Goal: Information Seeking & Learning: Compare options

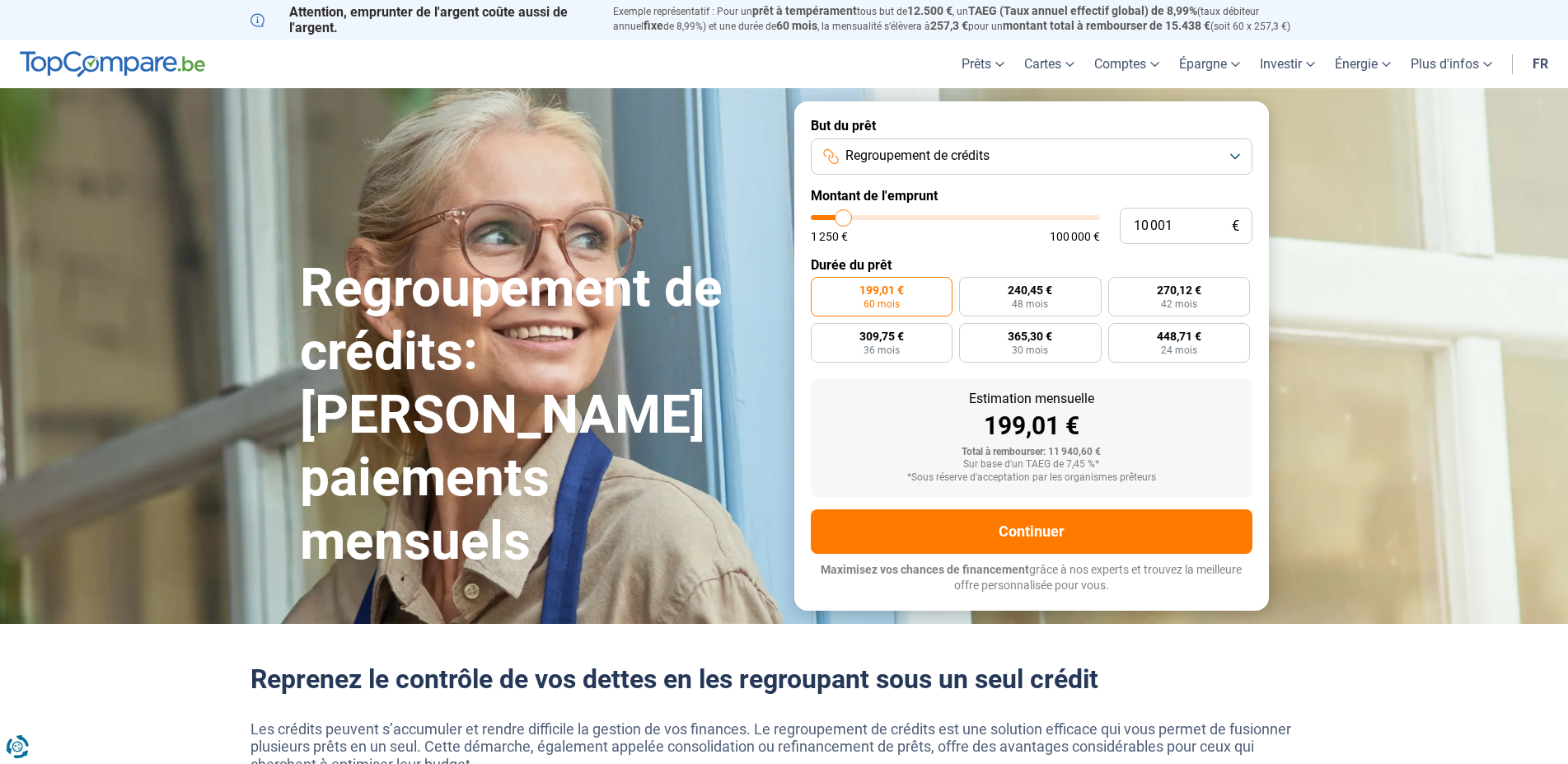
type input "10 250"
type input "10250"
type input "11 000"
type input "11000"
type input "11 750"
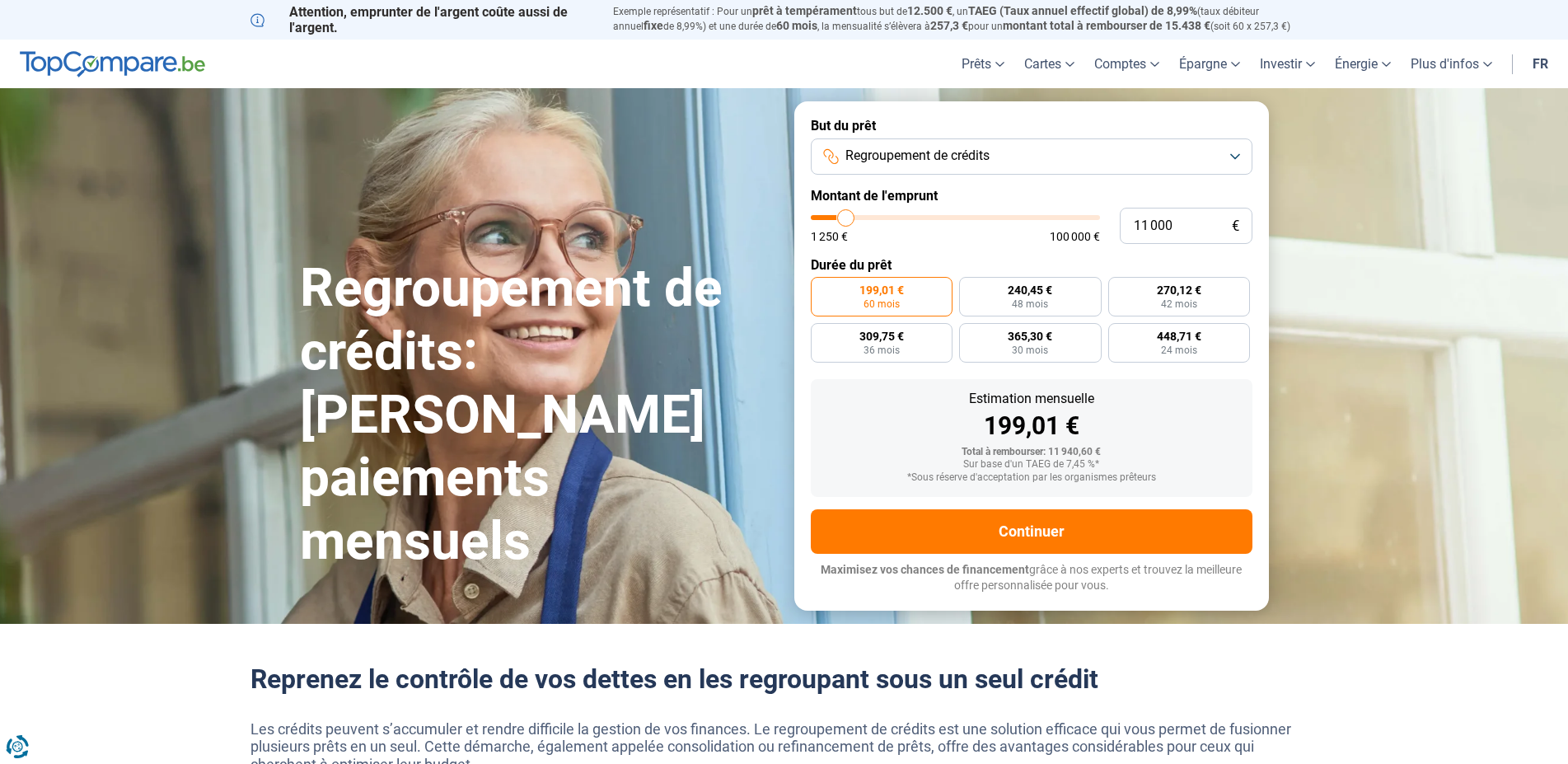
type input "11750"
type input "12 000"
type input "12000"
type input "13 000"
type input "13000"
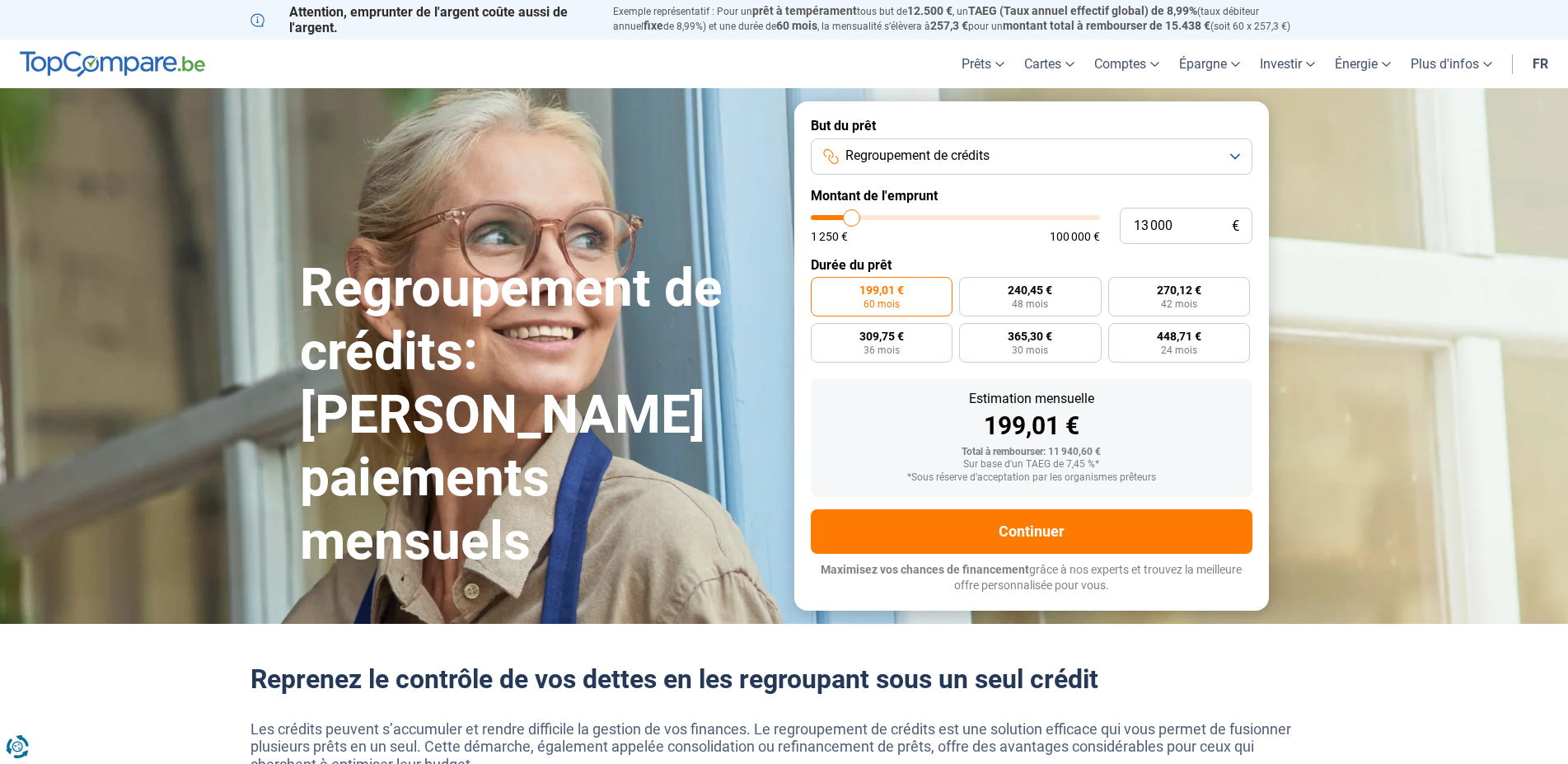
type input "13 750"
type input "13750"
type input "15 250"
type input "15250"
type input "16 000"
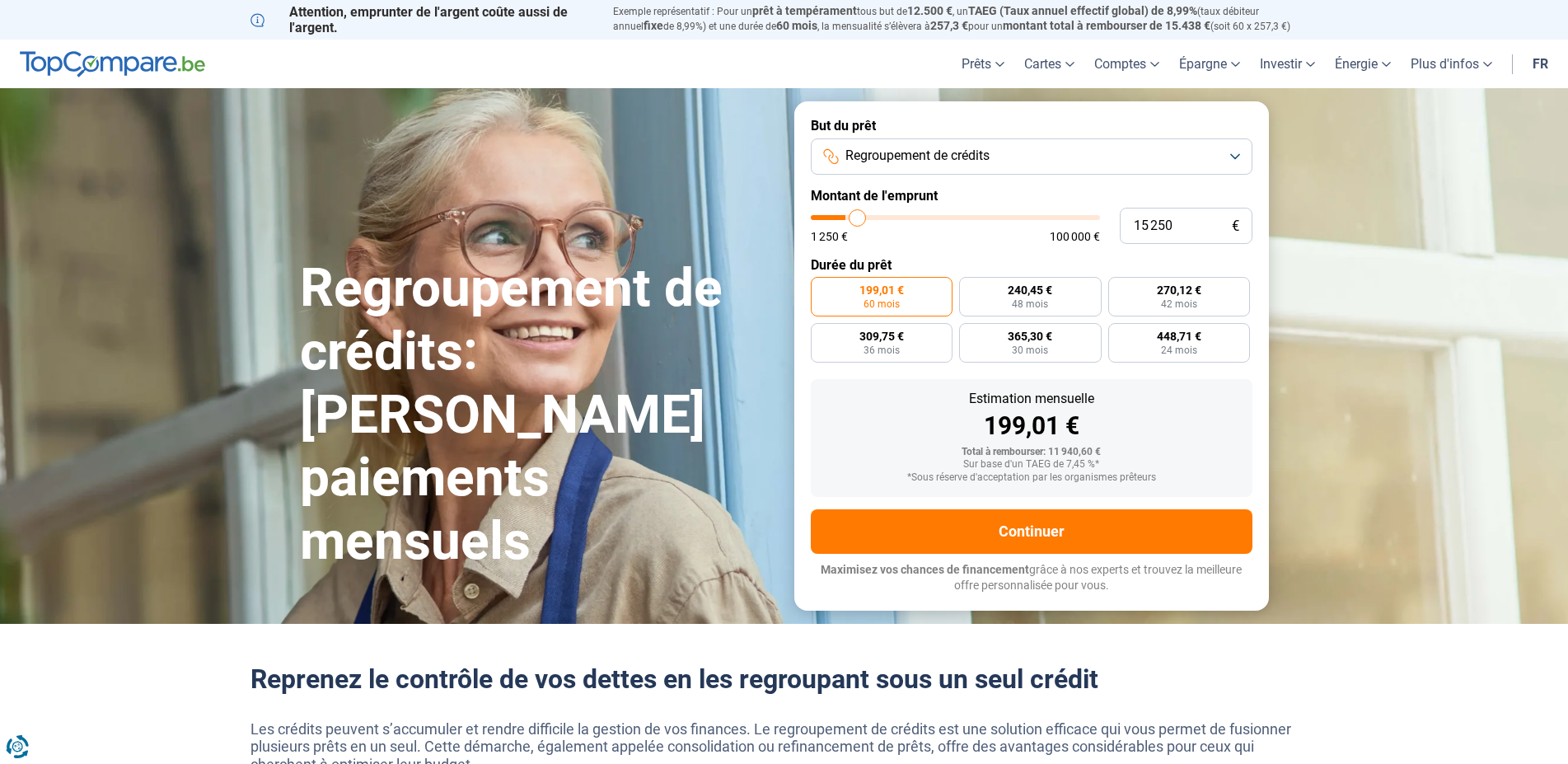
type input "16000"
type input "16 750"
type input "16750"
type input "17 750"
type input "17750"
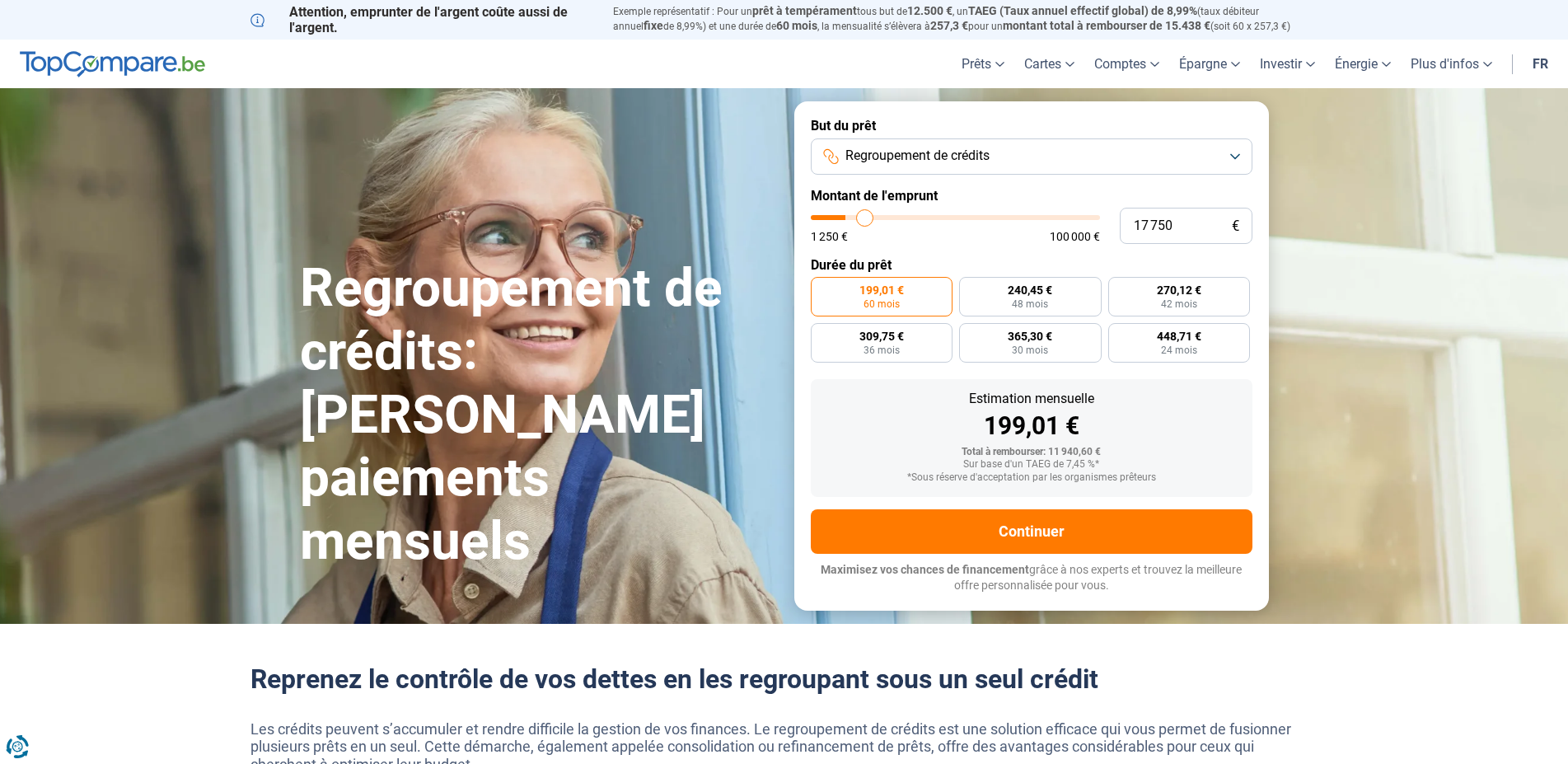
type input "18 500"
type input "18500"
type input "19 500"
type input "19500"
type input "20 000"
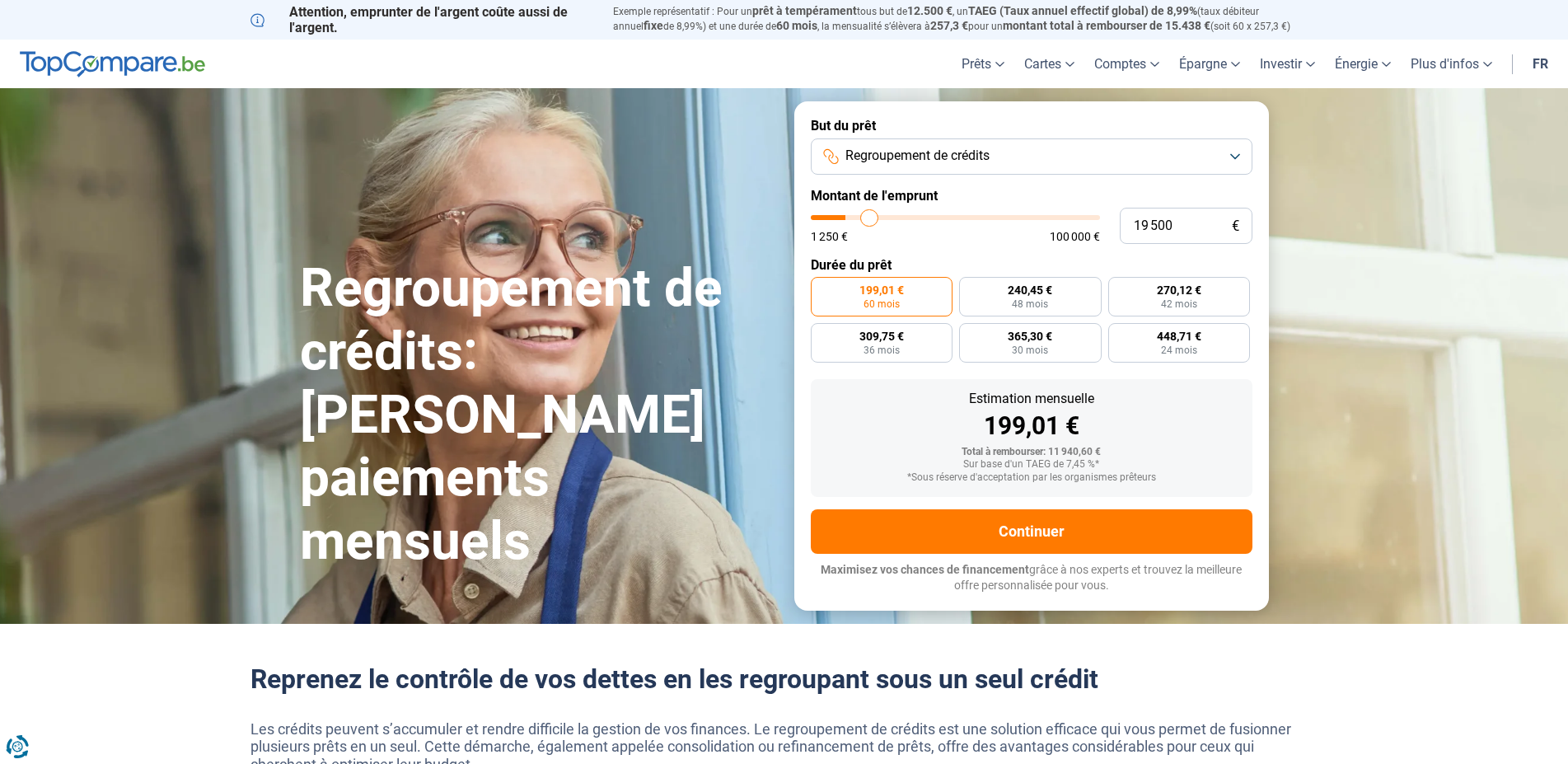
type input "20000"
type input "22 250"
type input "22250"
type input "23 000"
type input "23000"
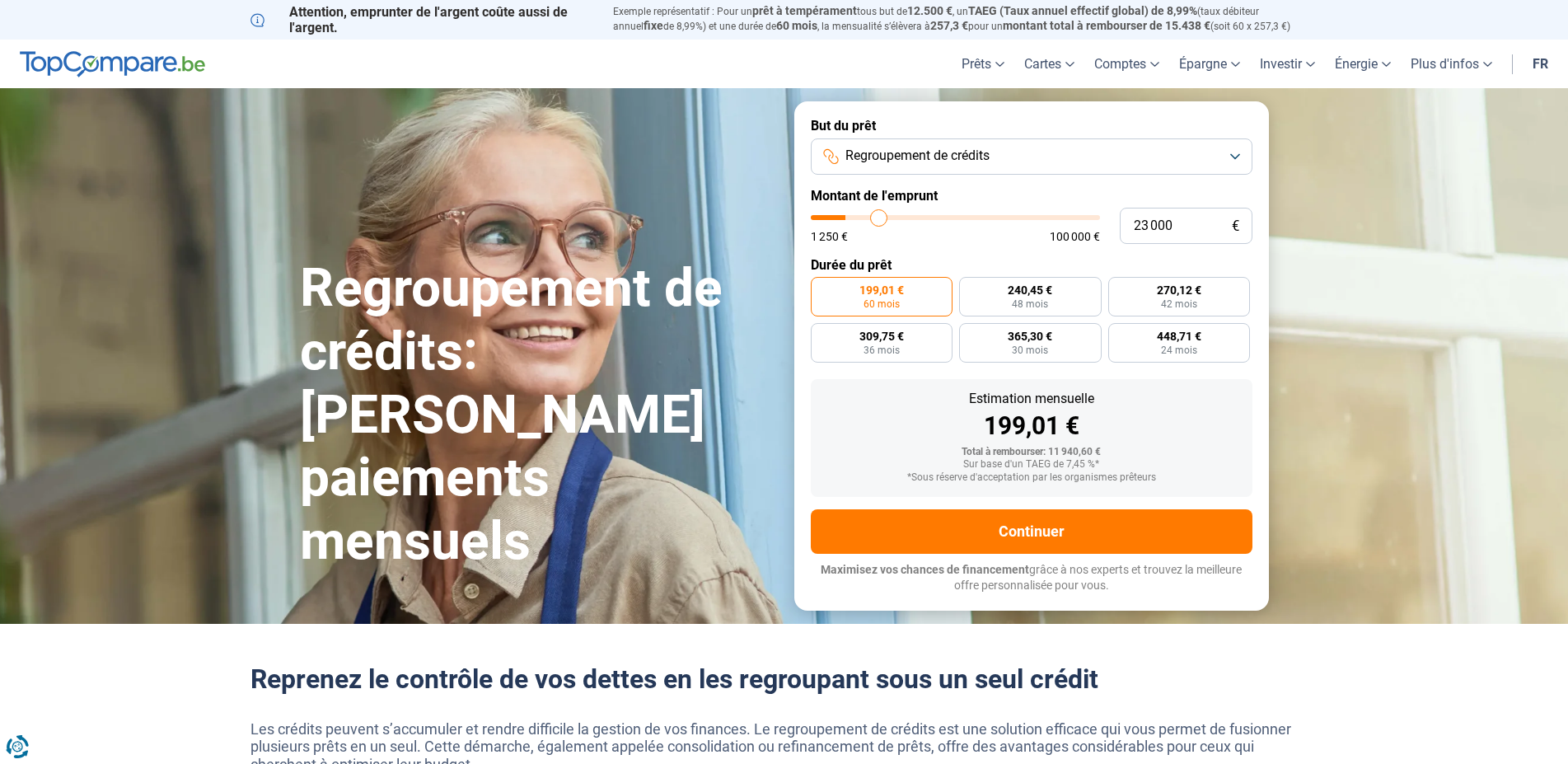
type input "23 750"
type input "23750"
type input "24 000"
type input "24000"
type input "24 500"
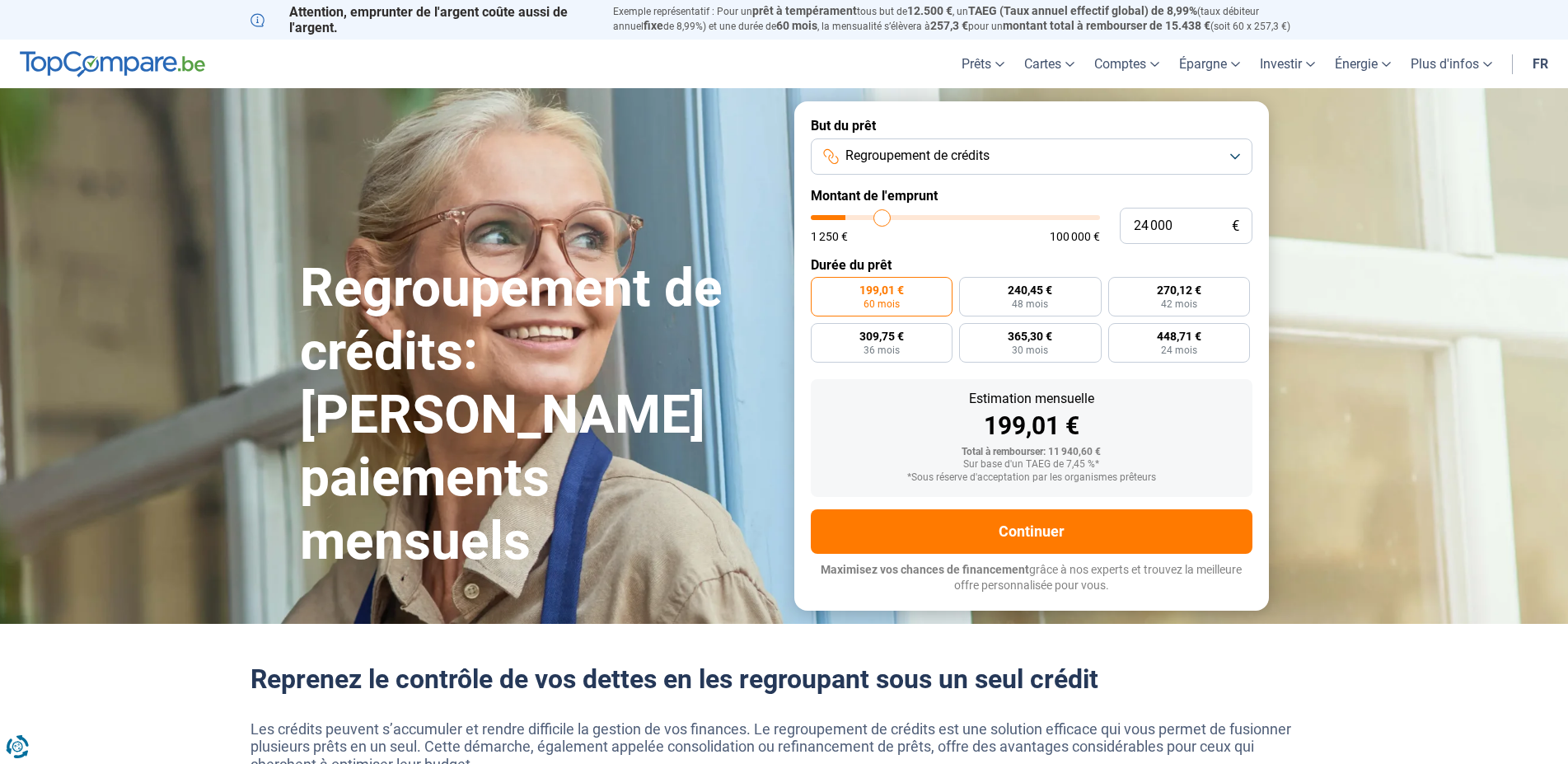
type input "24500"
type input "25 500"
type input "25500"
type input "26 250"
type input "26250"
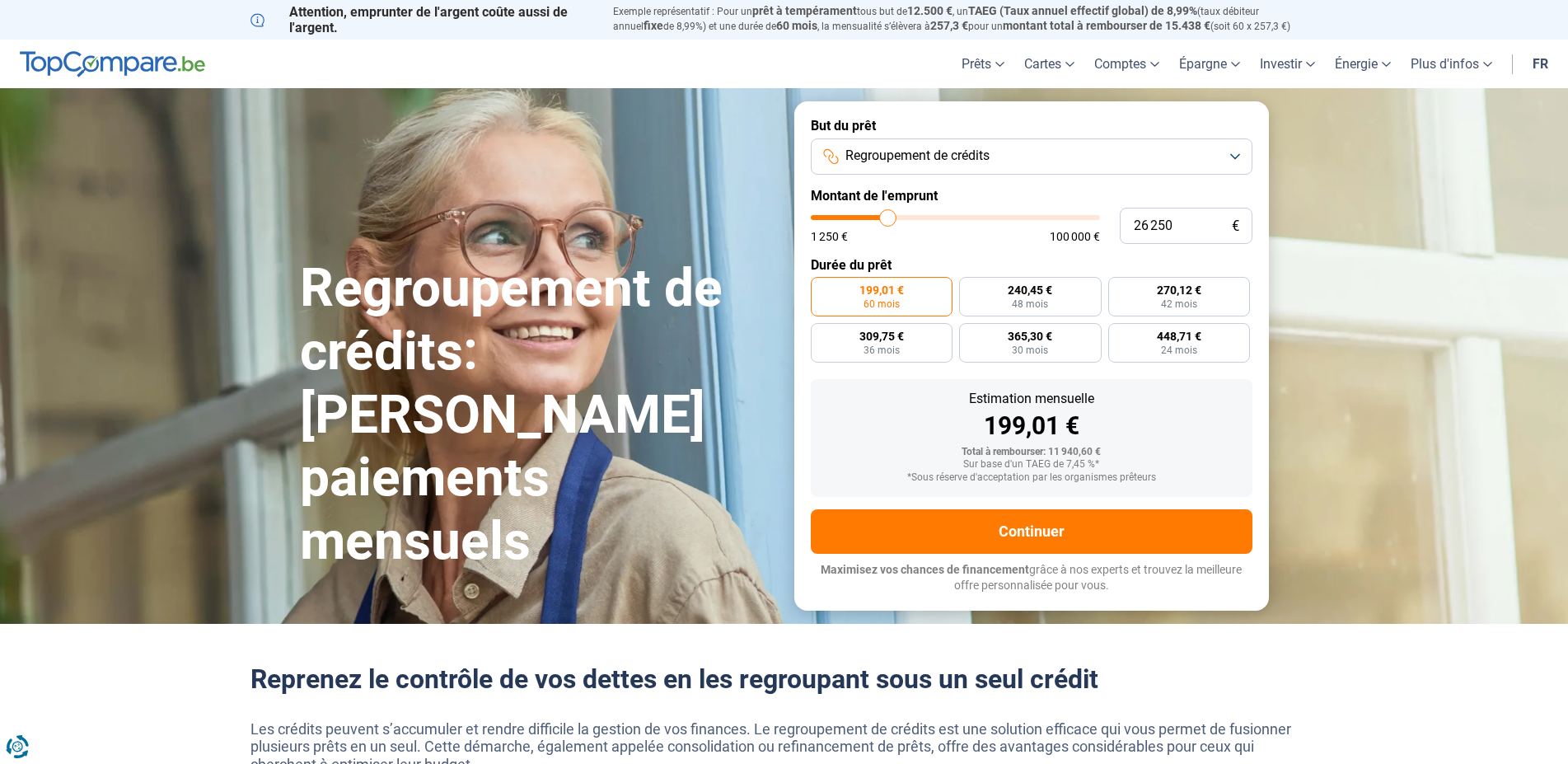
type input "28 250"
type input "28250"
type input "30 500"
type input "30500"
type input "32 250"
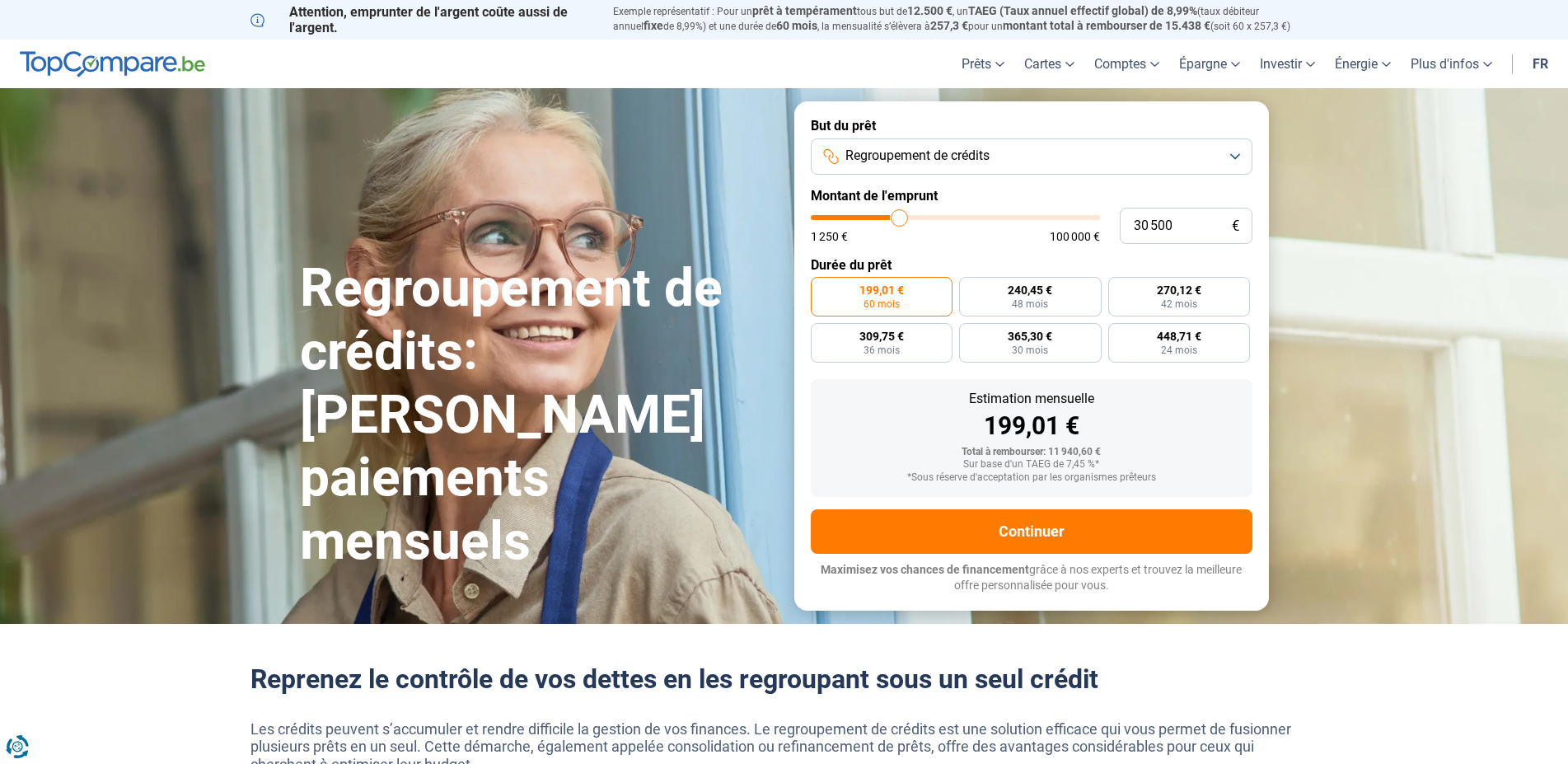
type input "32250"
type input "33 750"
type input "33750"
type input "35 000"
type input "35000"
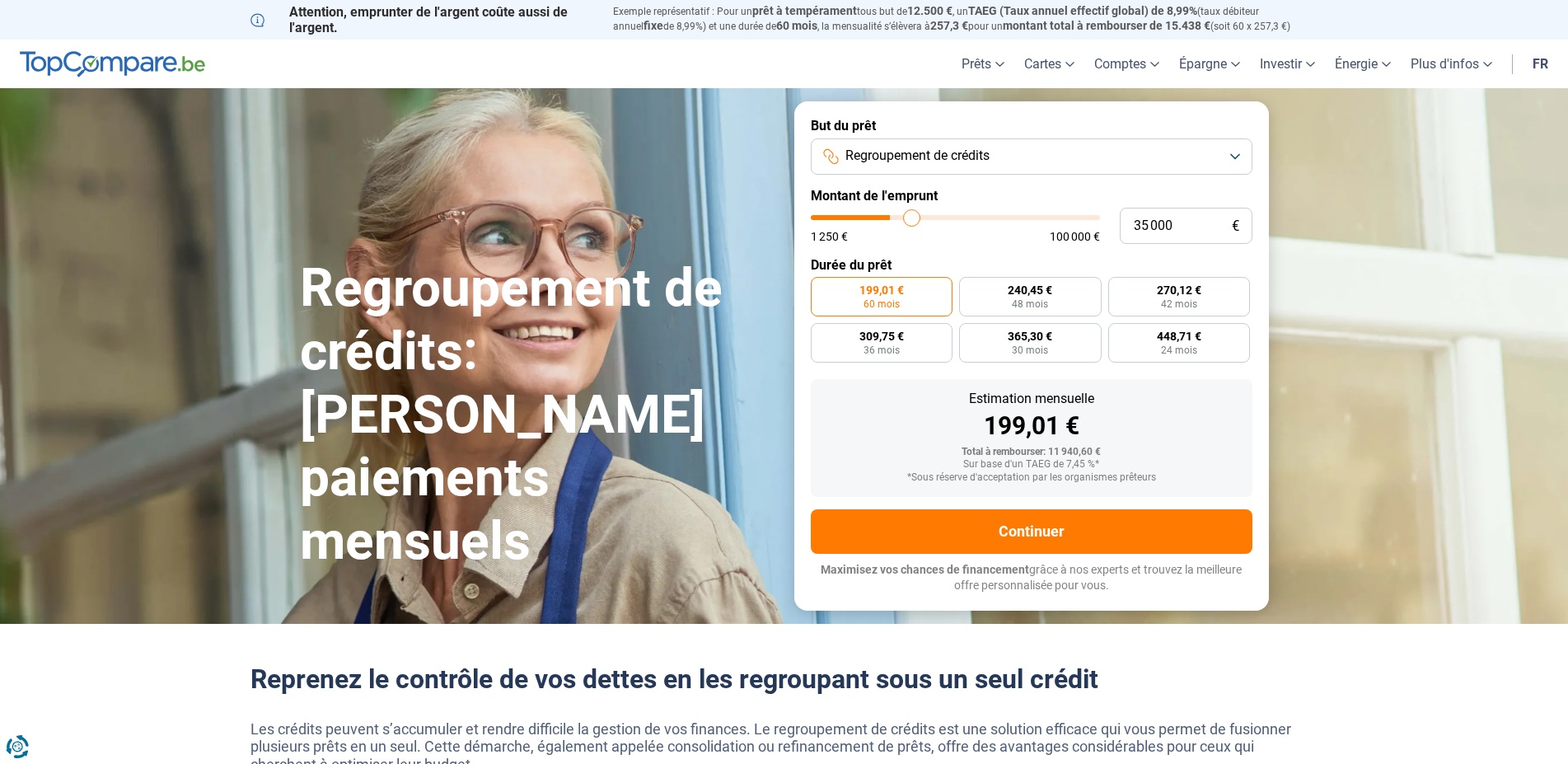
type input "36 000"
type input "36000"
type input "36 250"
type input "36250"
type input "36 500"
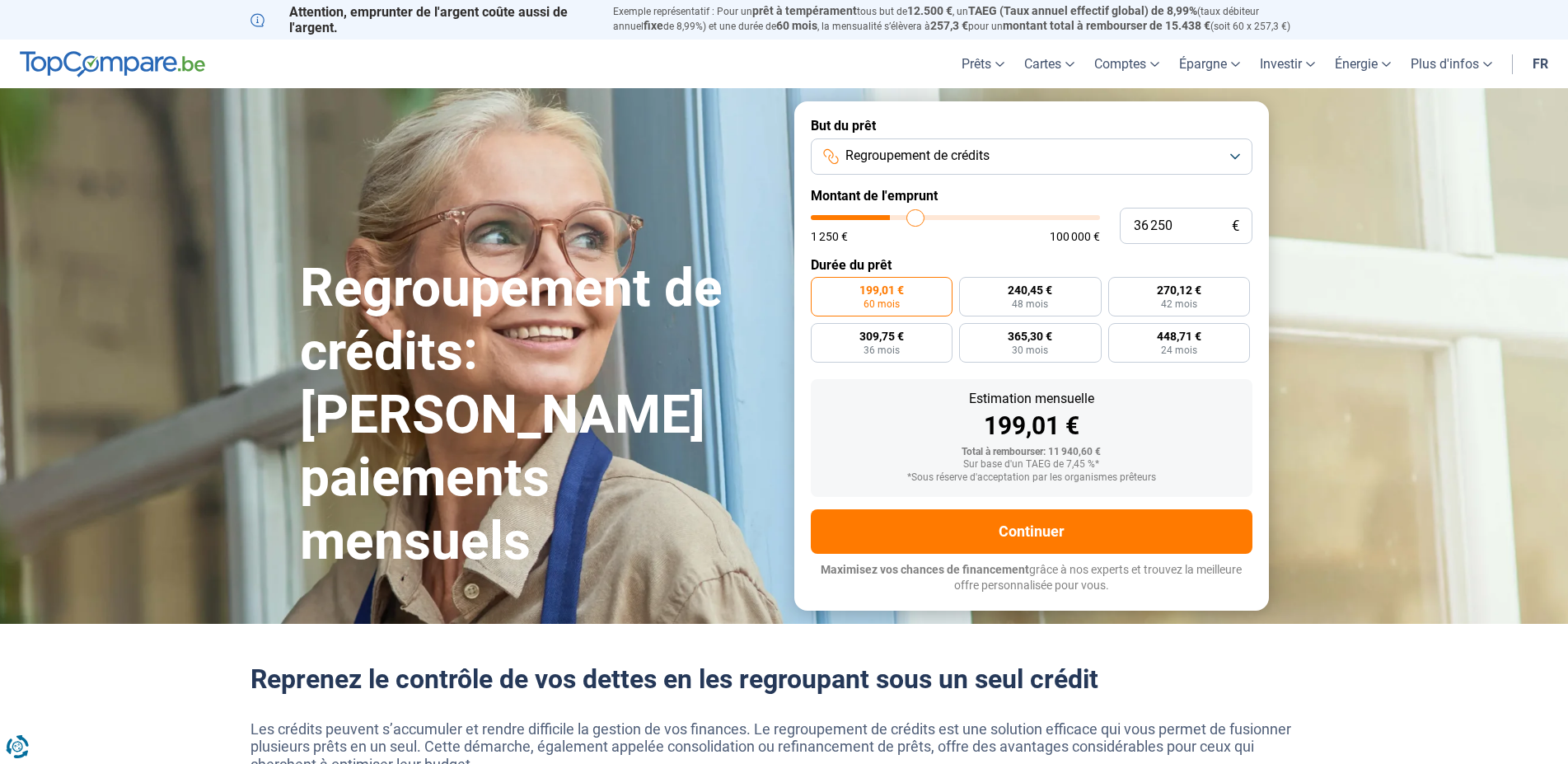
type input "36500"
type input "37 250"
type input "37250"
type input "37 500"
type input "37500"
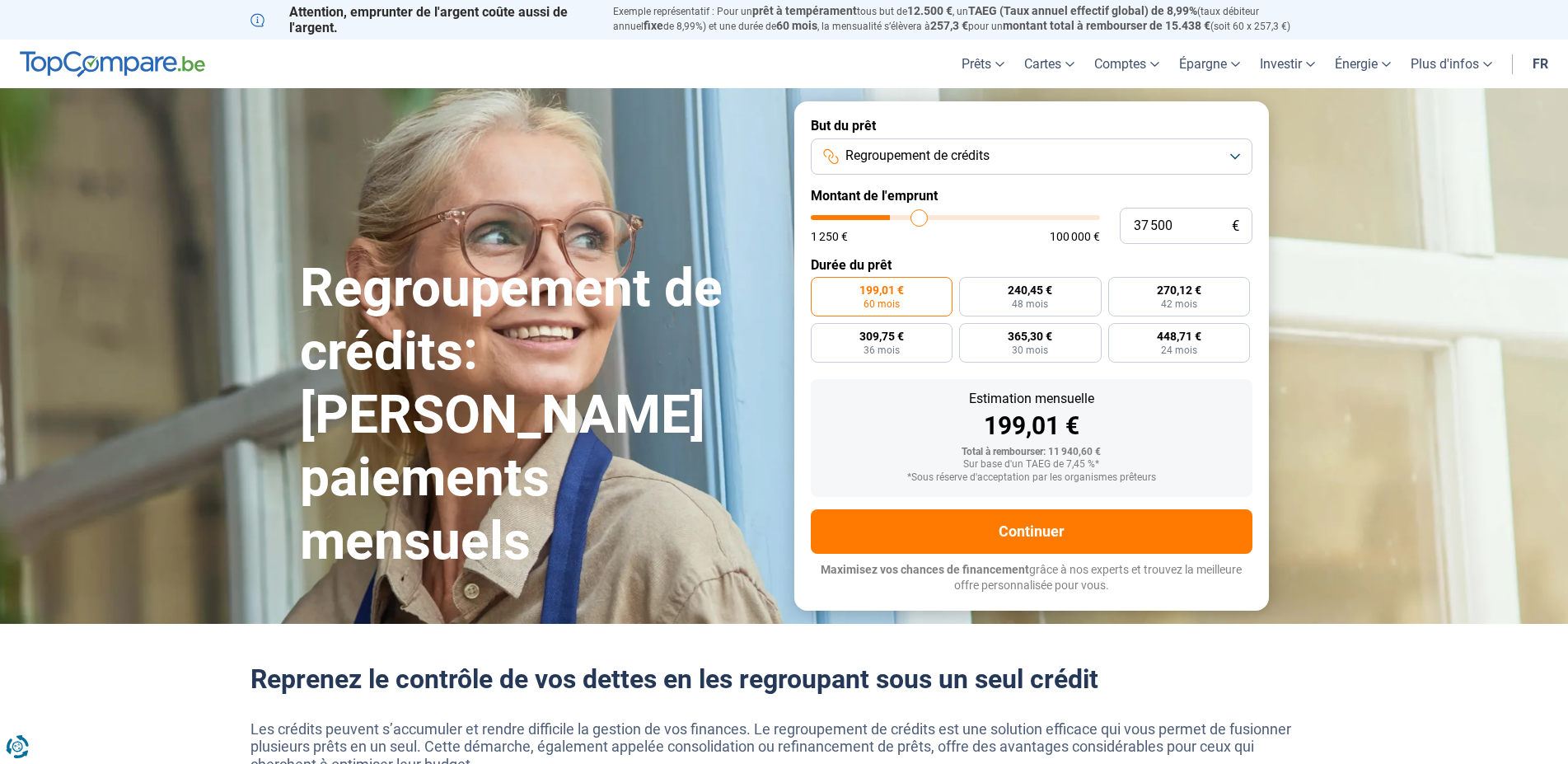
type input "37 750"
type input "37750"
type input "38 250"
type input "38250"
type input "39 000"
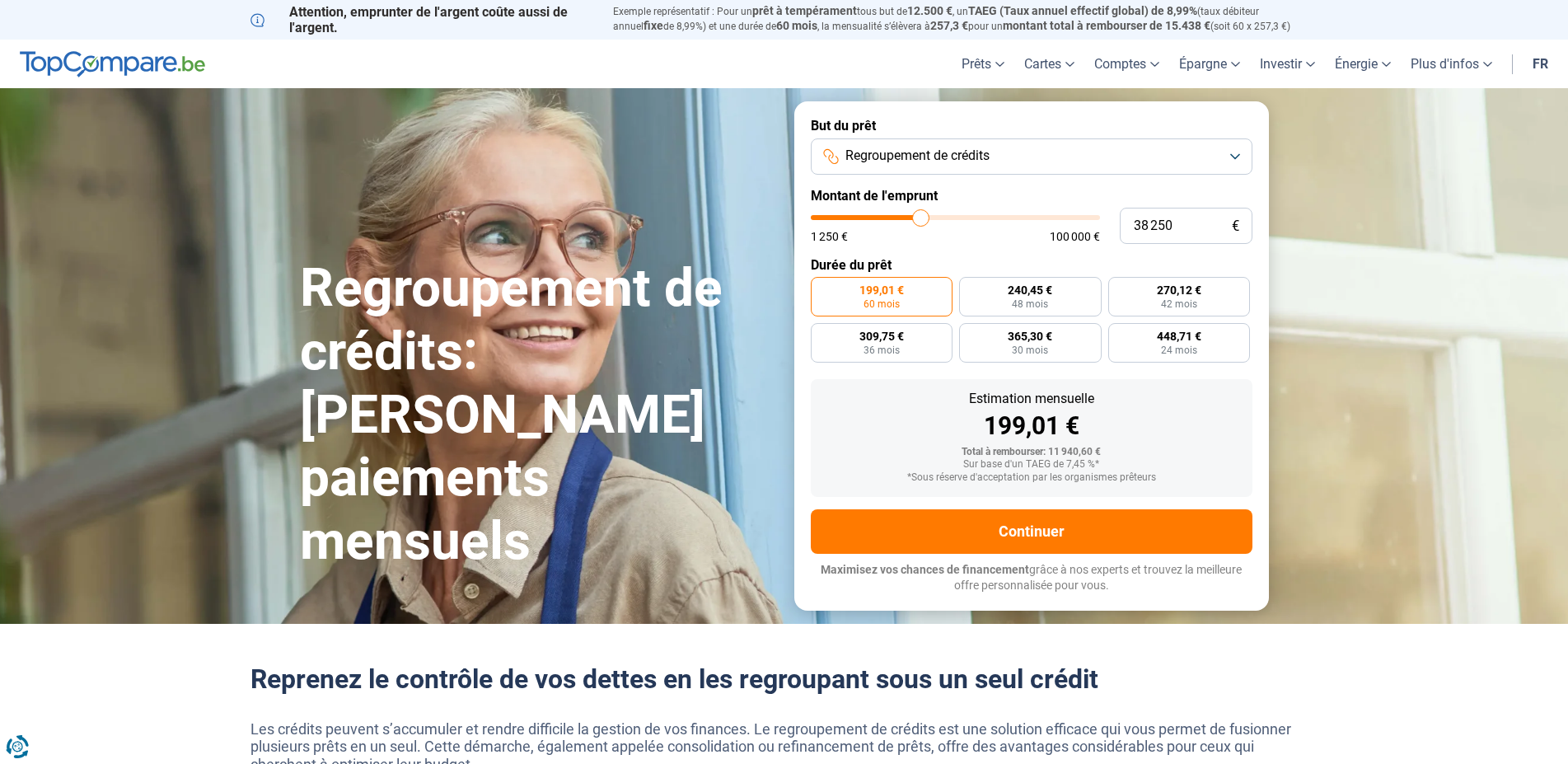
type input "39000"
type input "39 250"
type input "39250"
type input "39 500"
type input "39500"
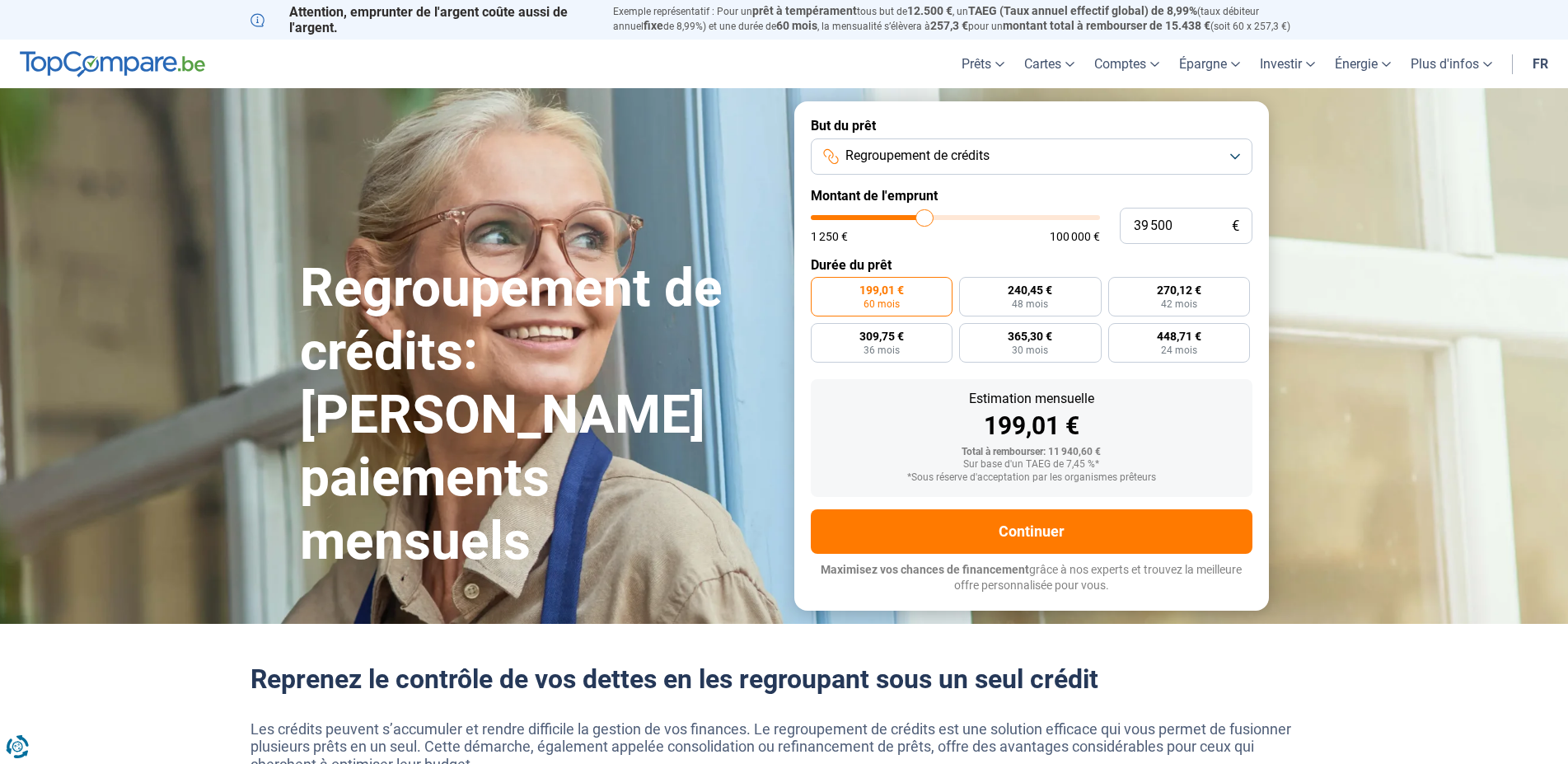
type input "39 250"
type input "39250"
type input "38 750"
type input "38750"
type input "38 250"
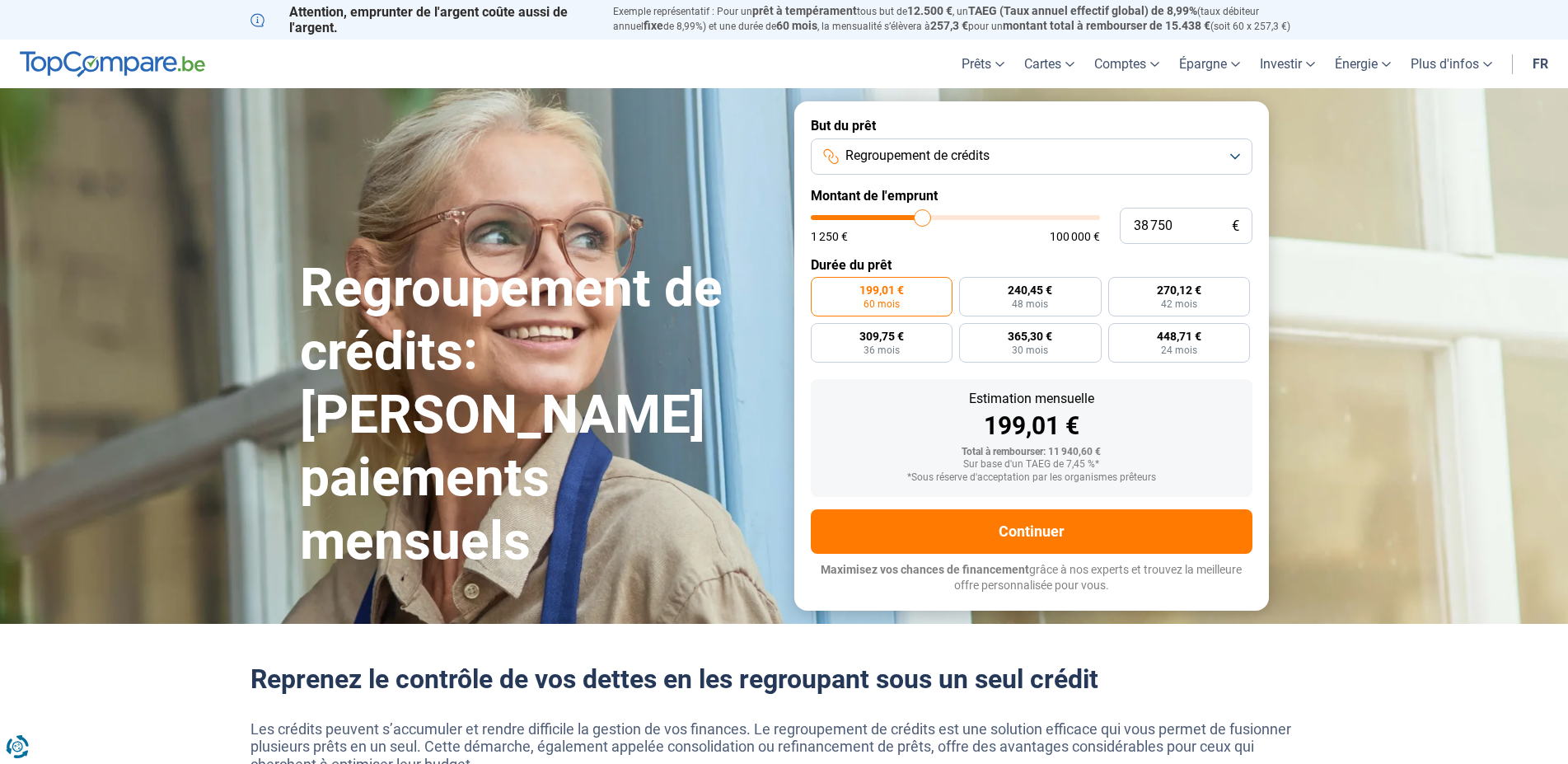
type input "38250"
type input "38 000"
type input "38000"
type input "37 750"
type input "37750"
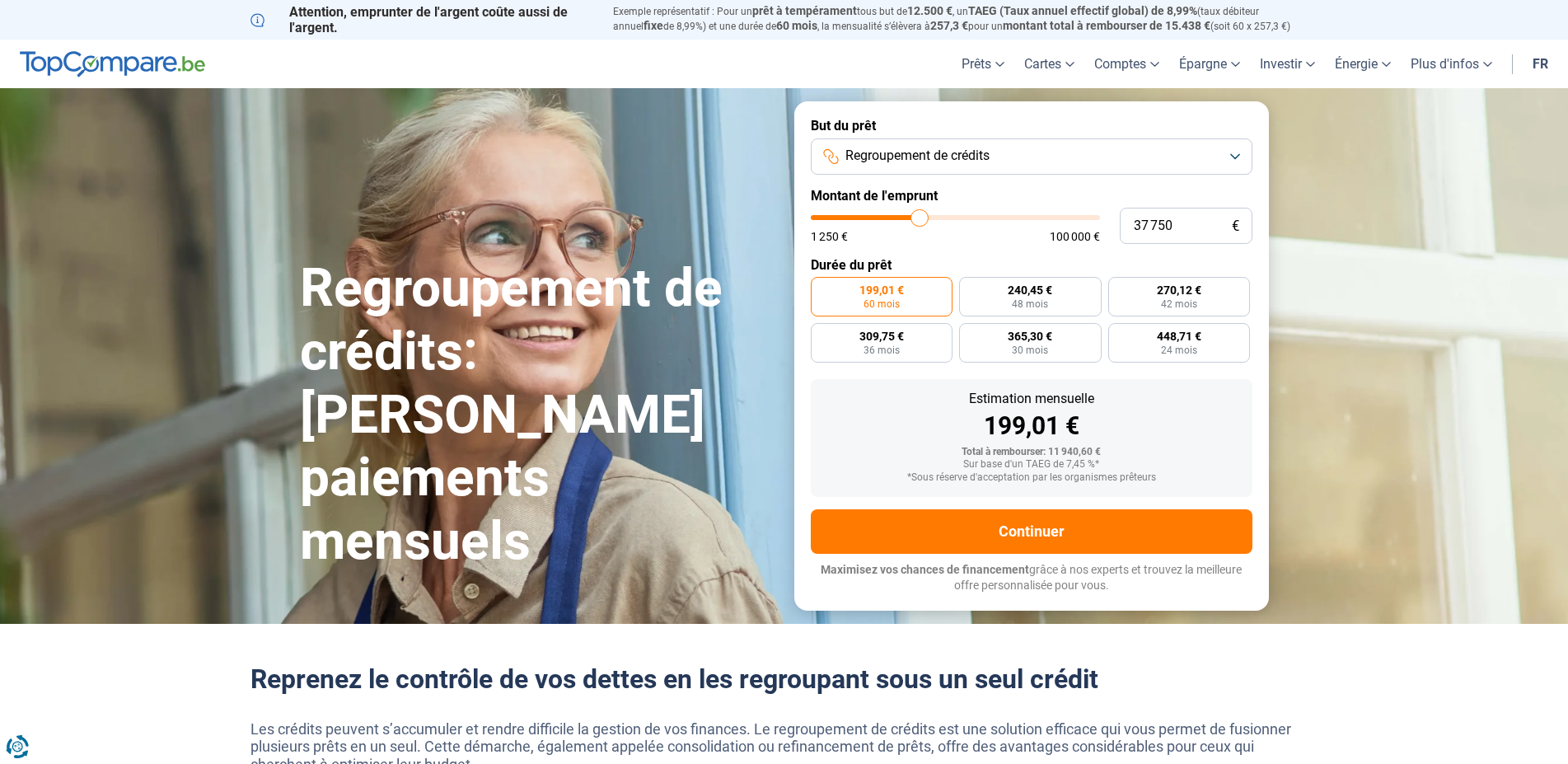
type input "37 500"
type input "37500"
type input "37 250"
type input "37250"
type input "36 750"
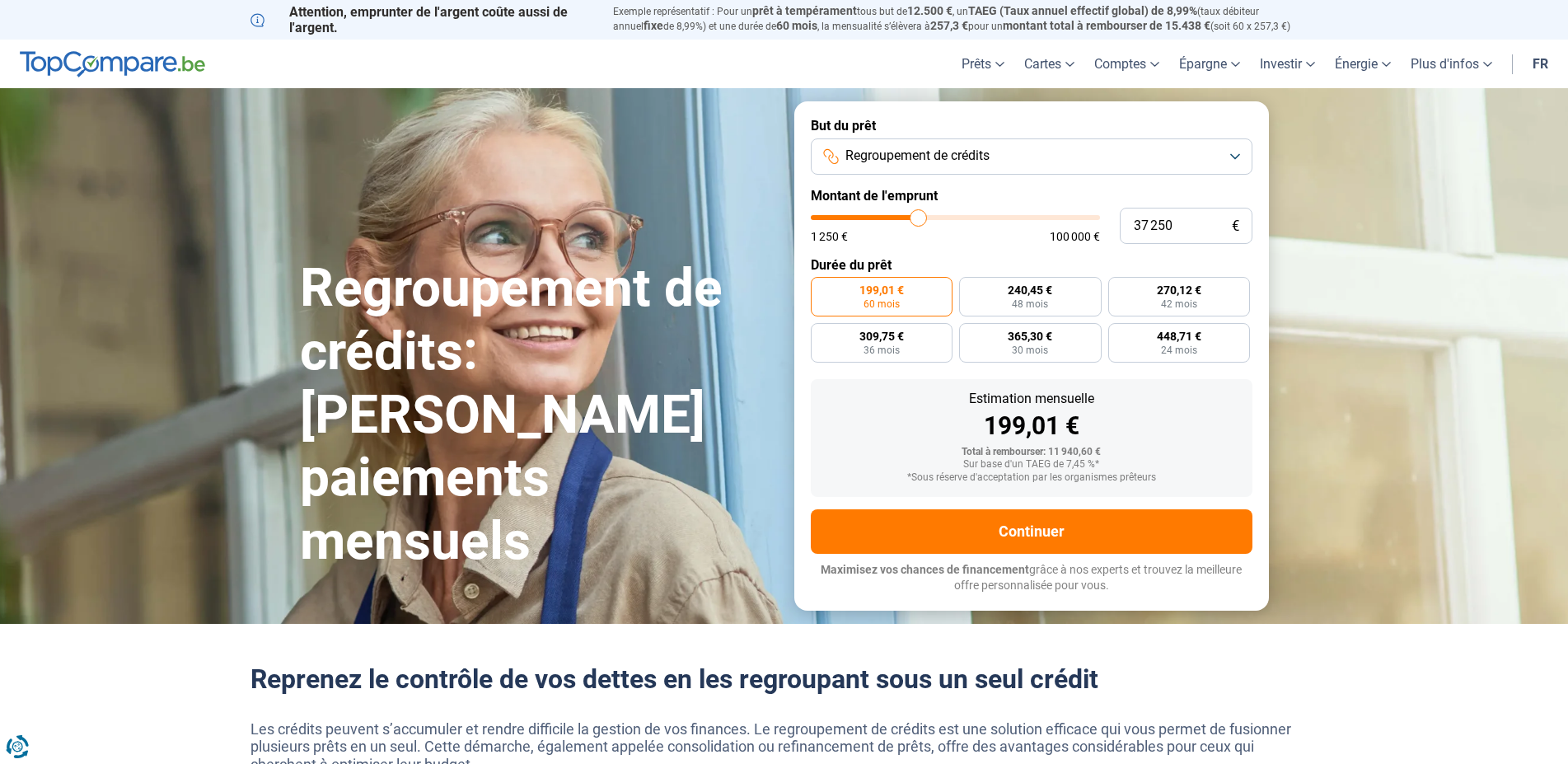
type input "36750"
type input "36 500"
type input "36500"
type input "36 250"
type input "36250"
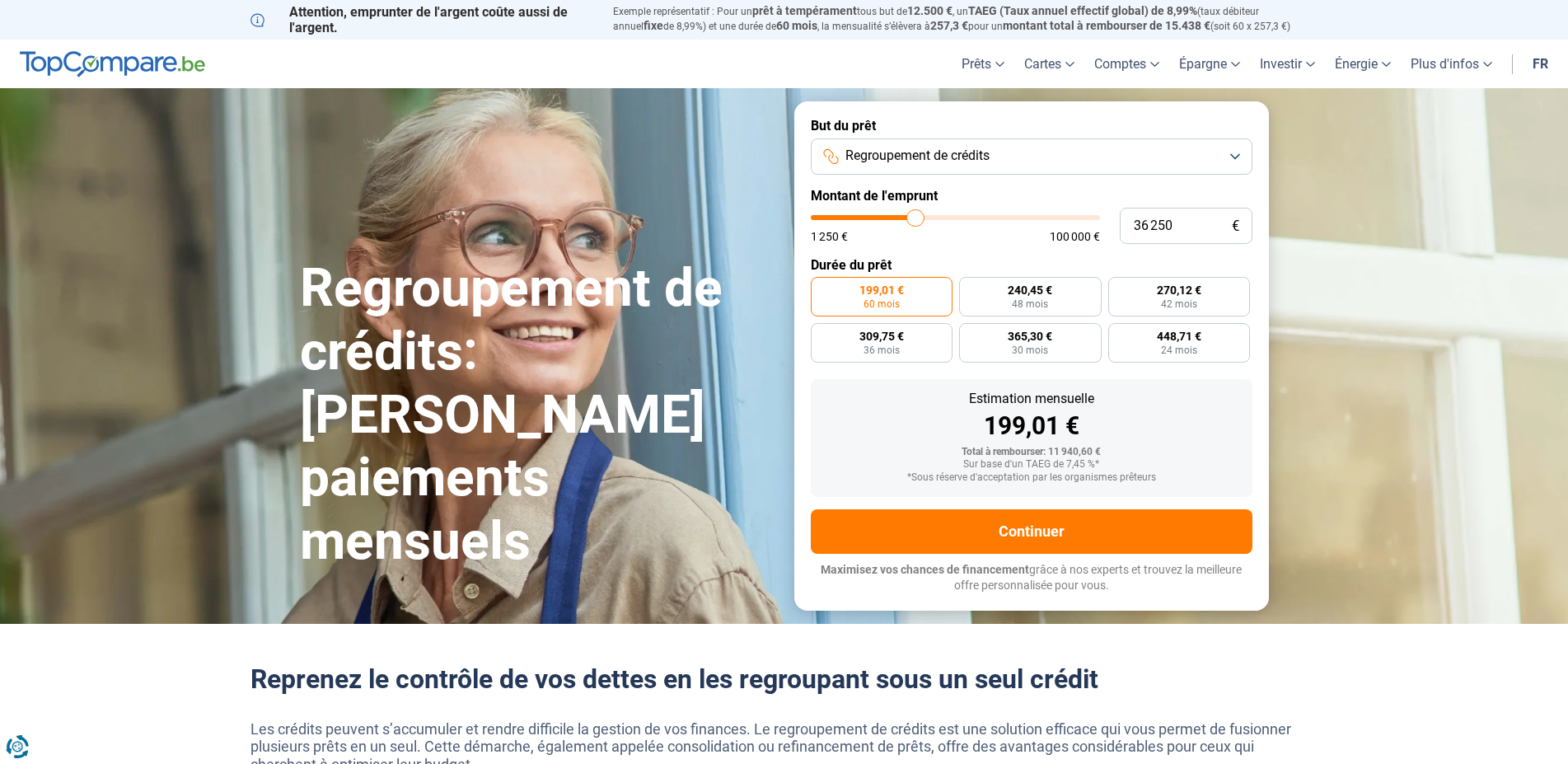
type input "36 000"
type input "36000"
type input "35 750"
type input "35750"
type input "35 250"
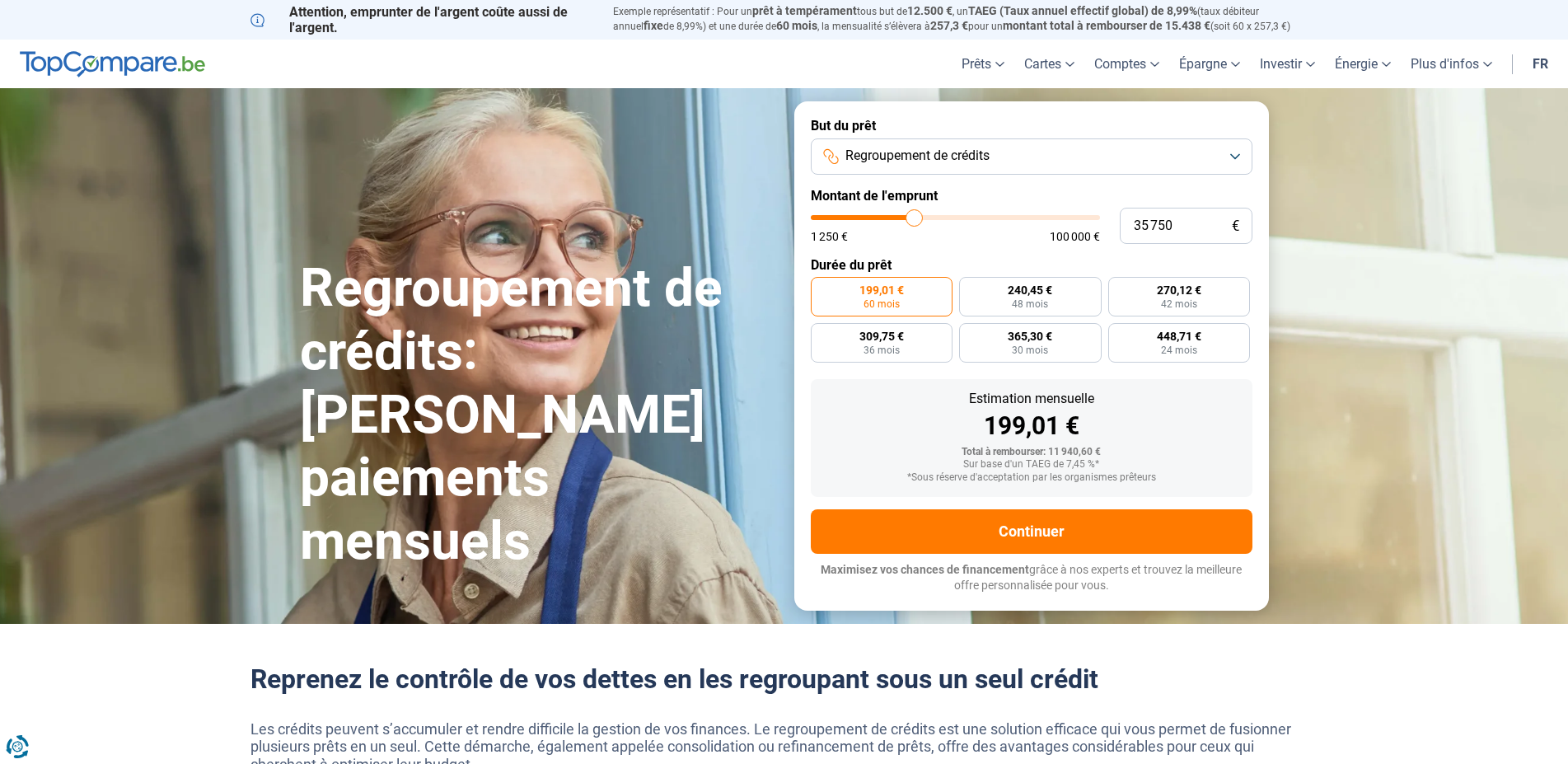
type input "35250"
type input "35 000"
type input "35000"
type input "34 750"
type input "34750"
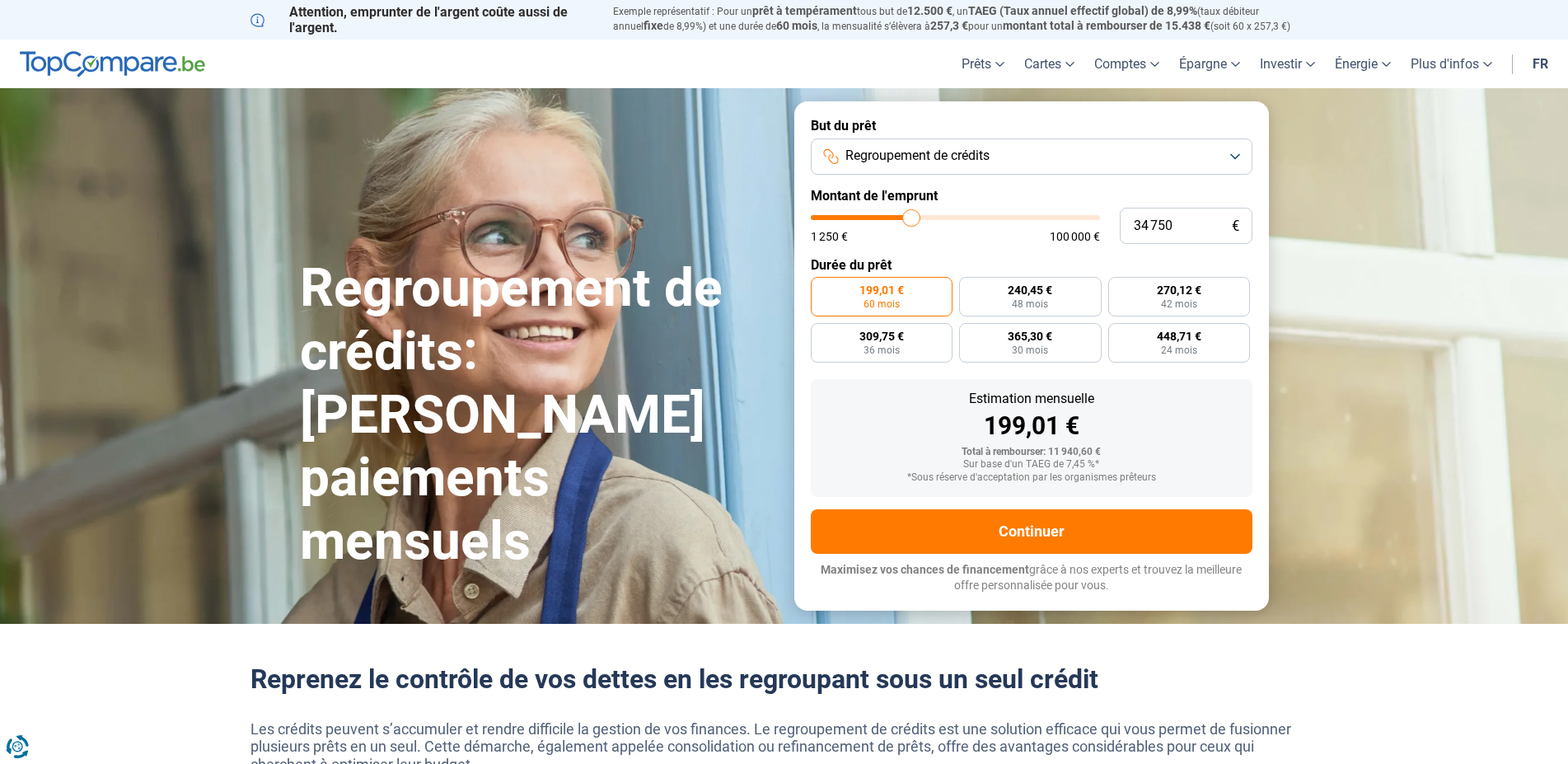
type input "34 500"
type input "34500"
type input "34 250"
type input "34250"
type input "33 750"
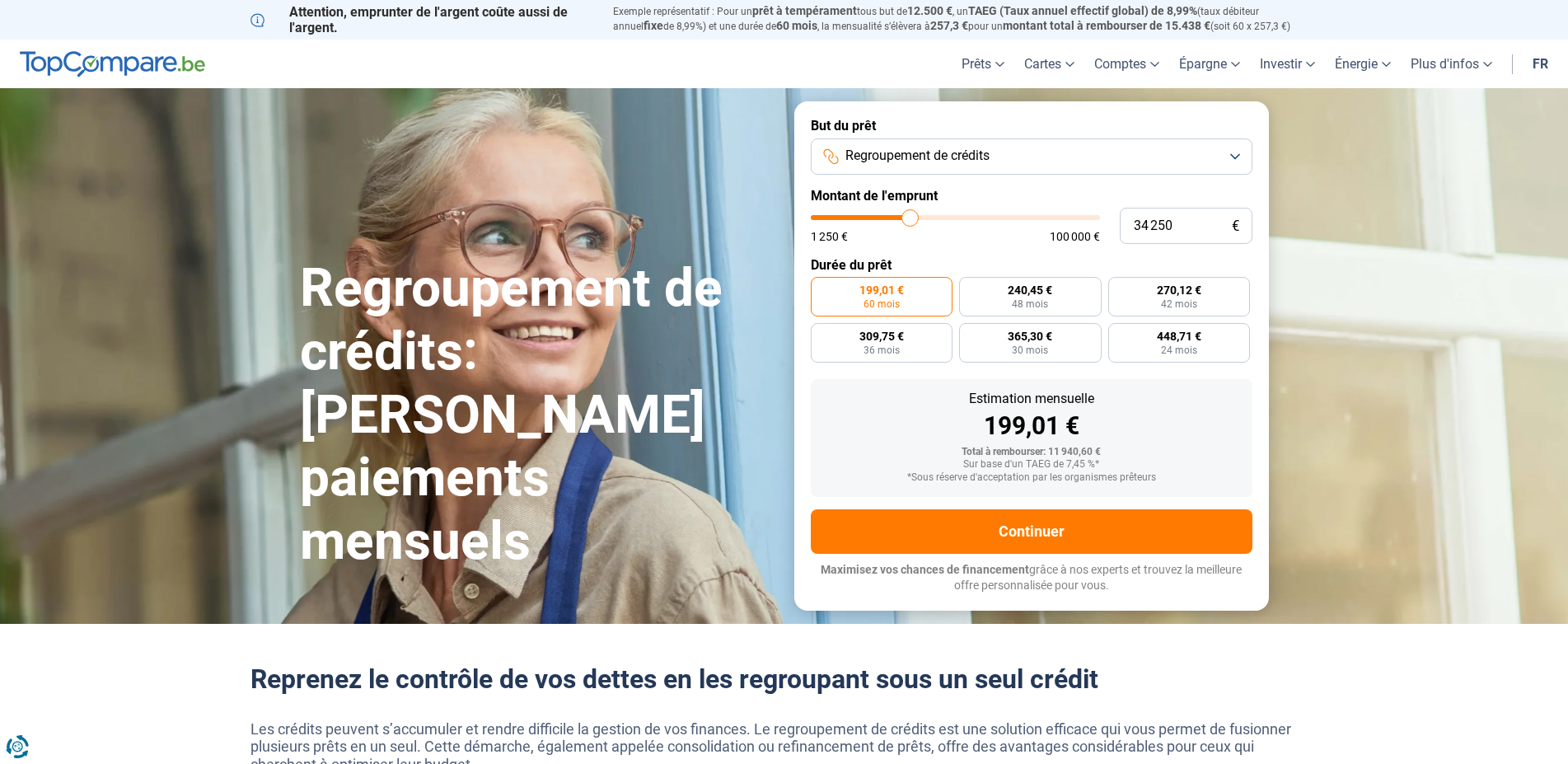
type input "33750"
type input "33 500"
type input "33500"
type input "34 250"
type input "34250"
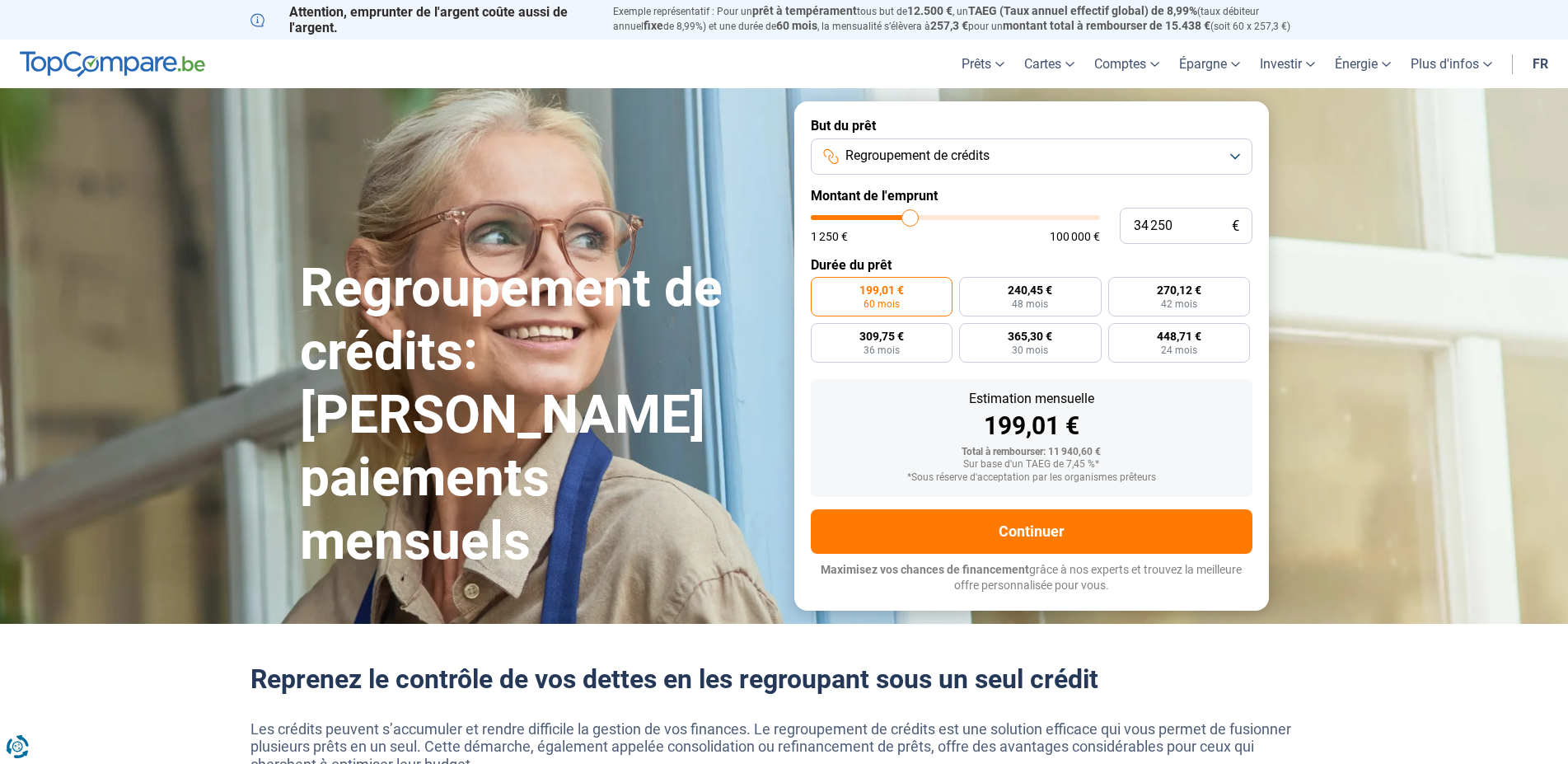
type input "34 500"
type input "34500"
type input "34 750"
type input "34750"
type input "35 000"
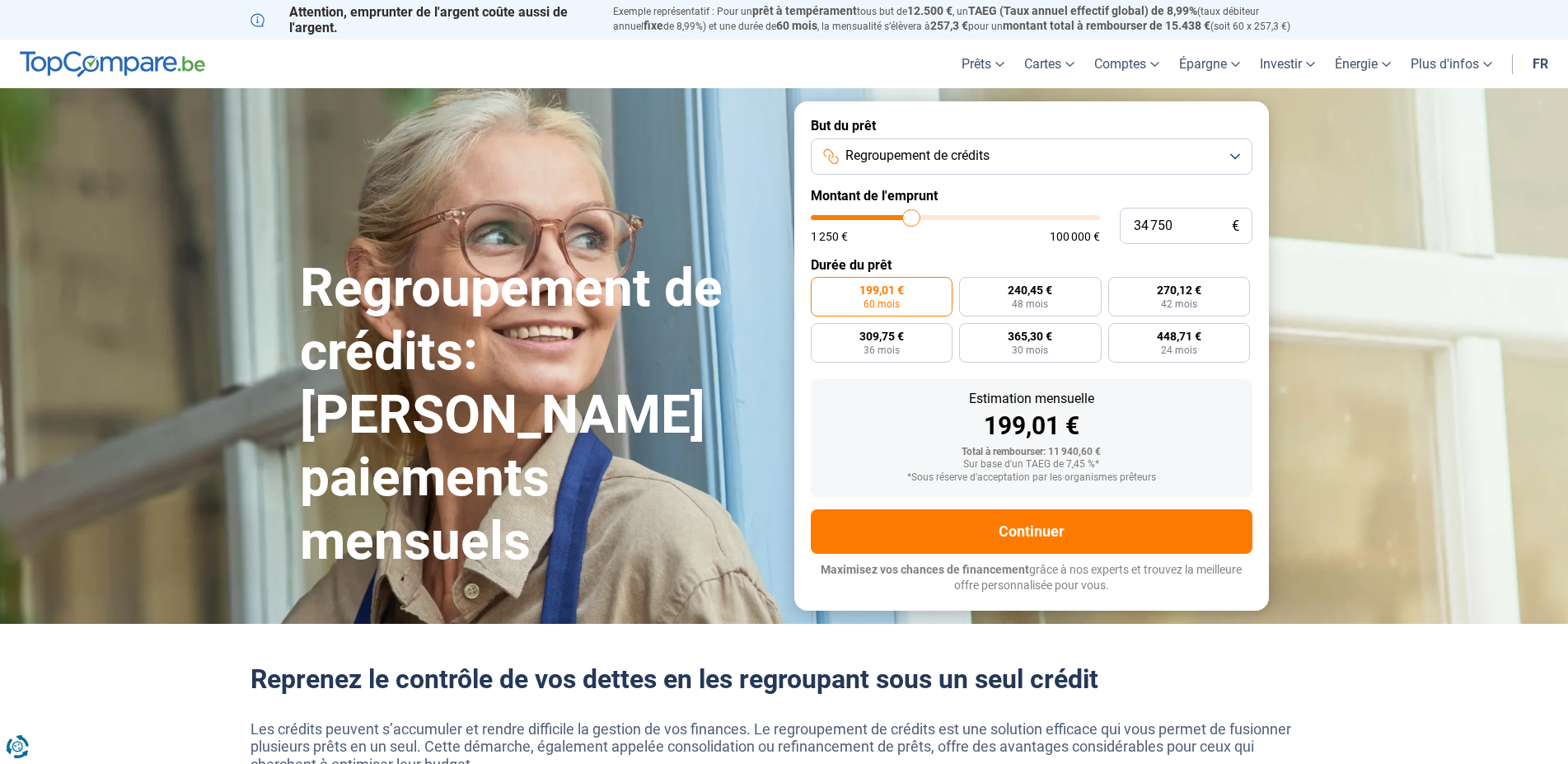
type input "35000"
type input "35 250"
type input "35250"
type input "35 750"
type input "35750"
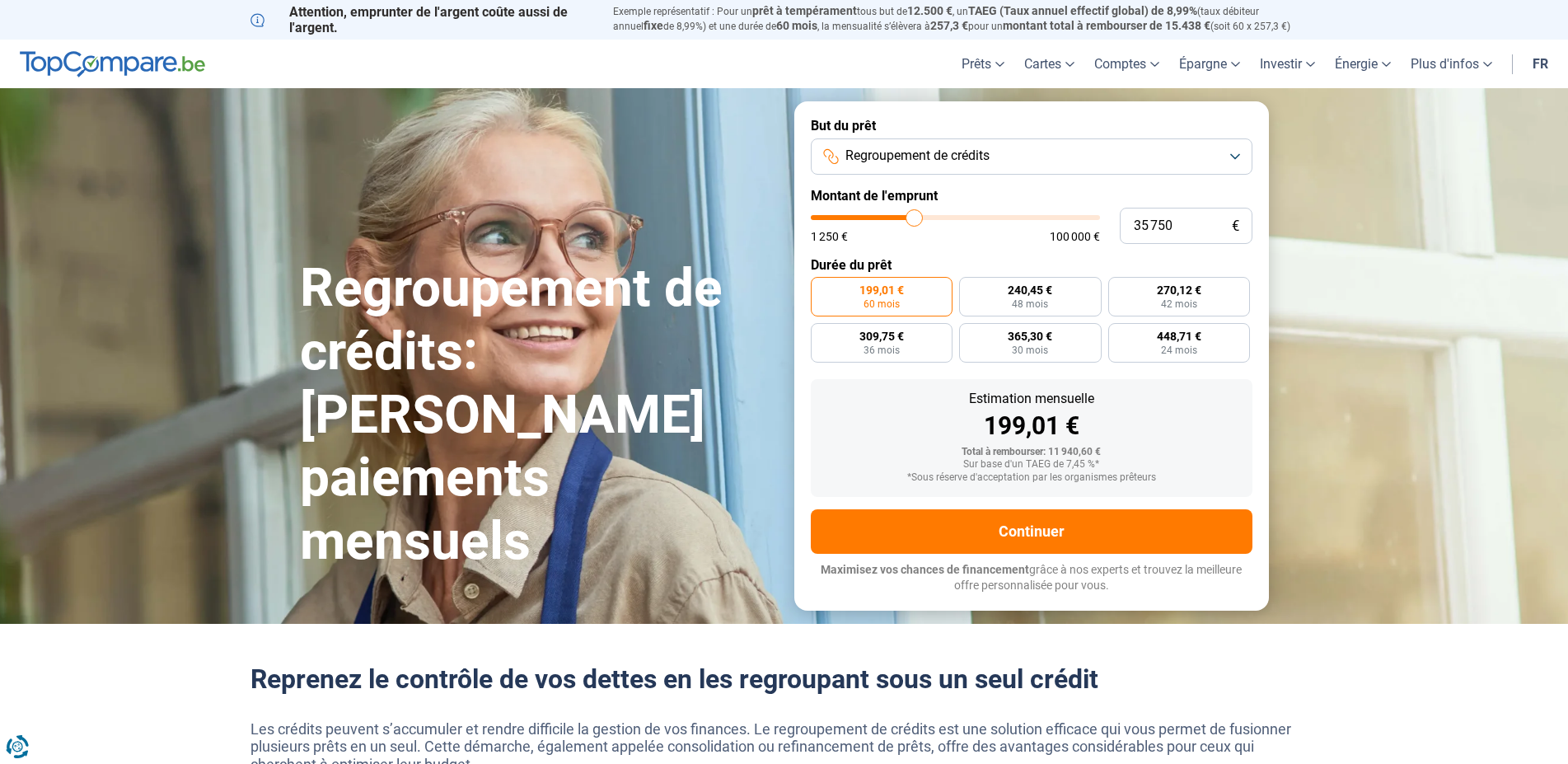
type input "36 000"
type input "36000"
type input "36 250"
type input "36250"
type input "36 500"
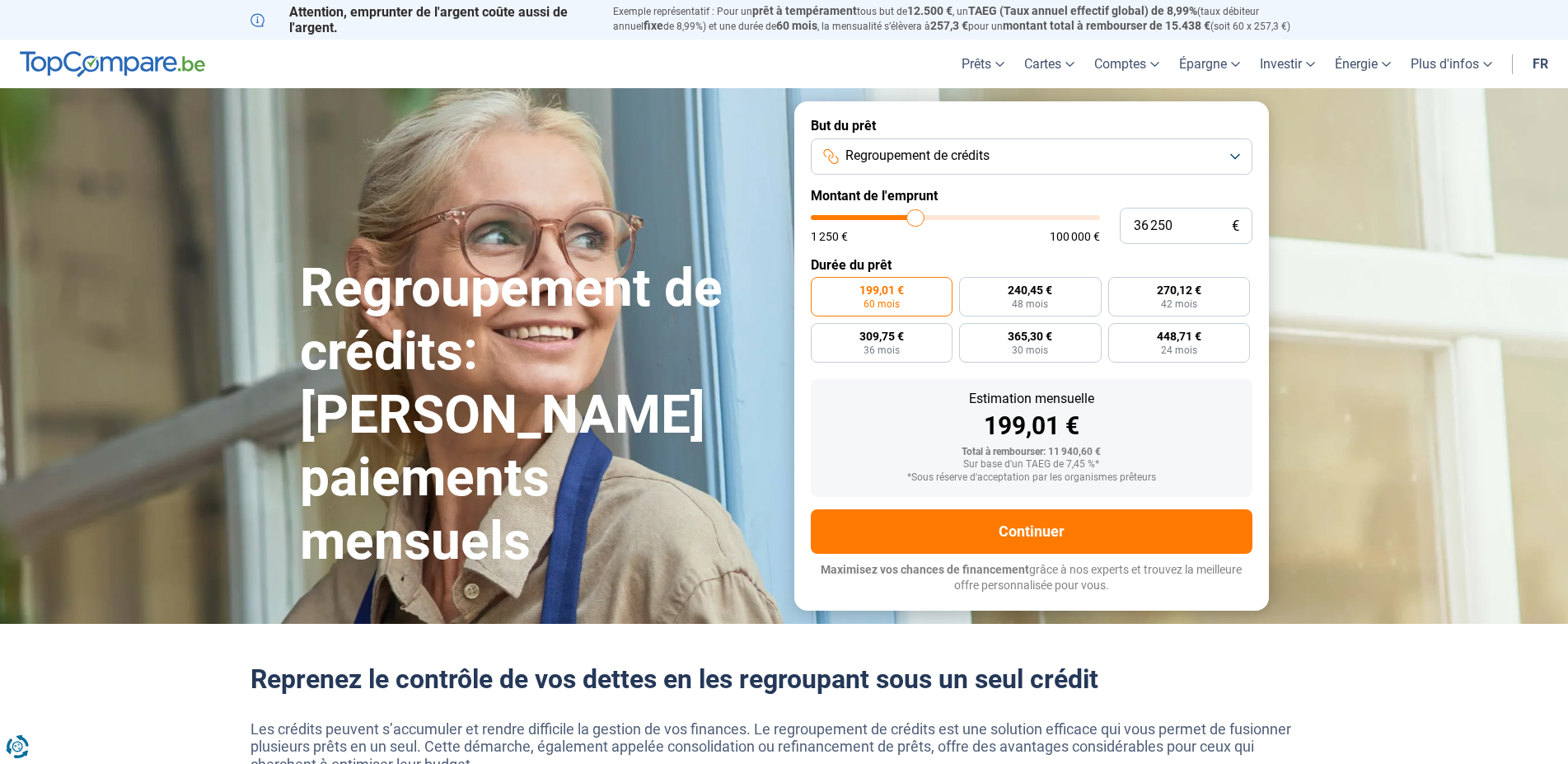
type input "36500"
type input "36 750"
type input "36750"
type input "37 250"
type input "37250"
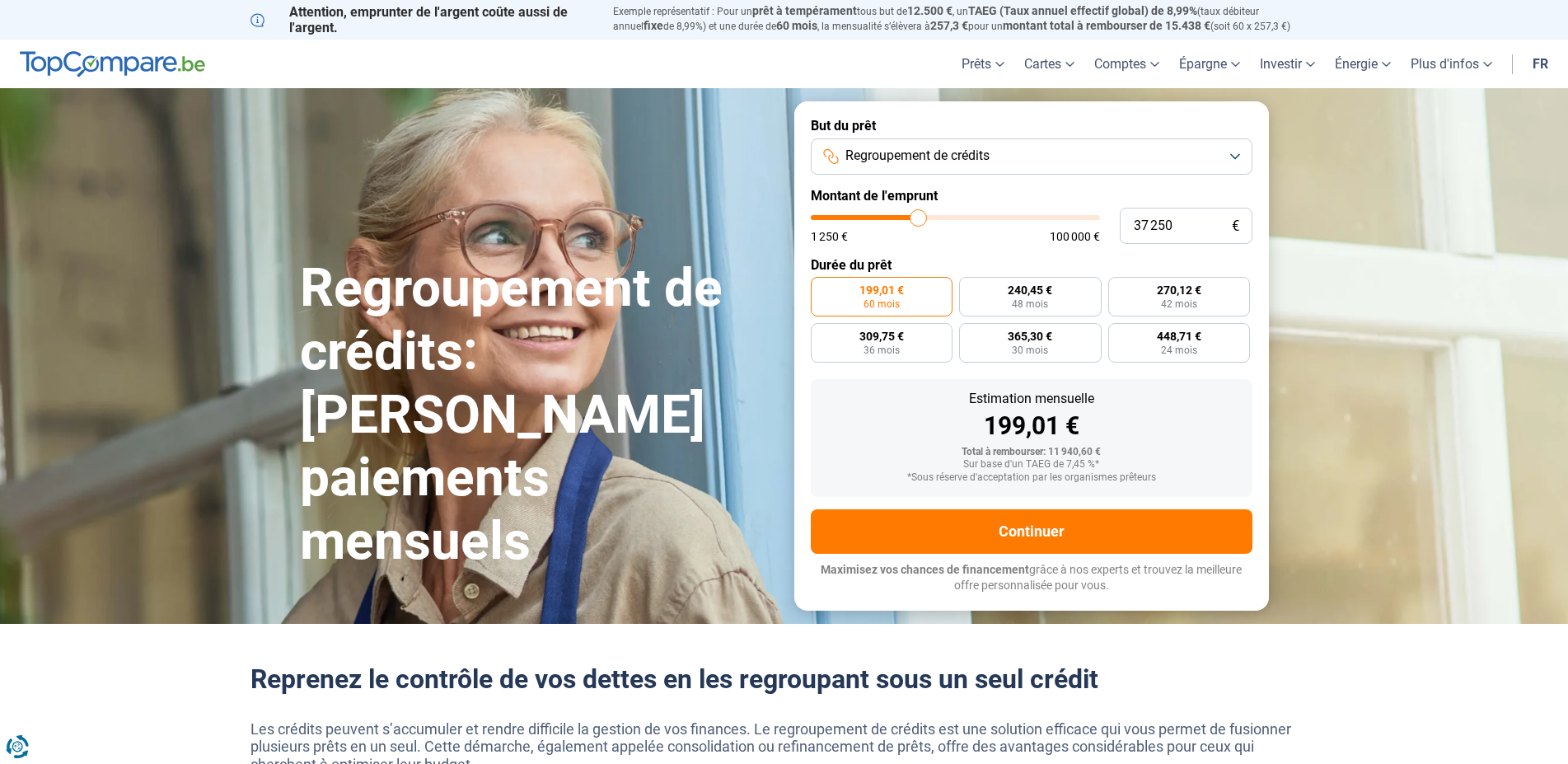
type input "37 500"
type input "37500"
type input "37 750"
type input "37750"
type input "37 500"
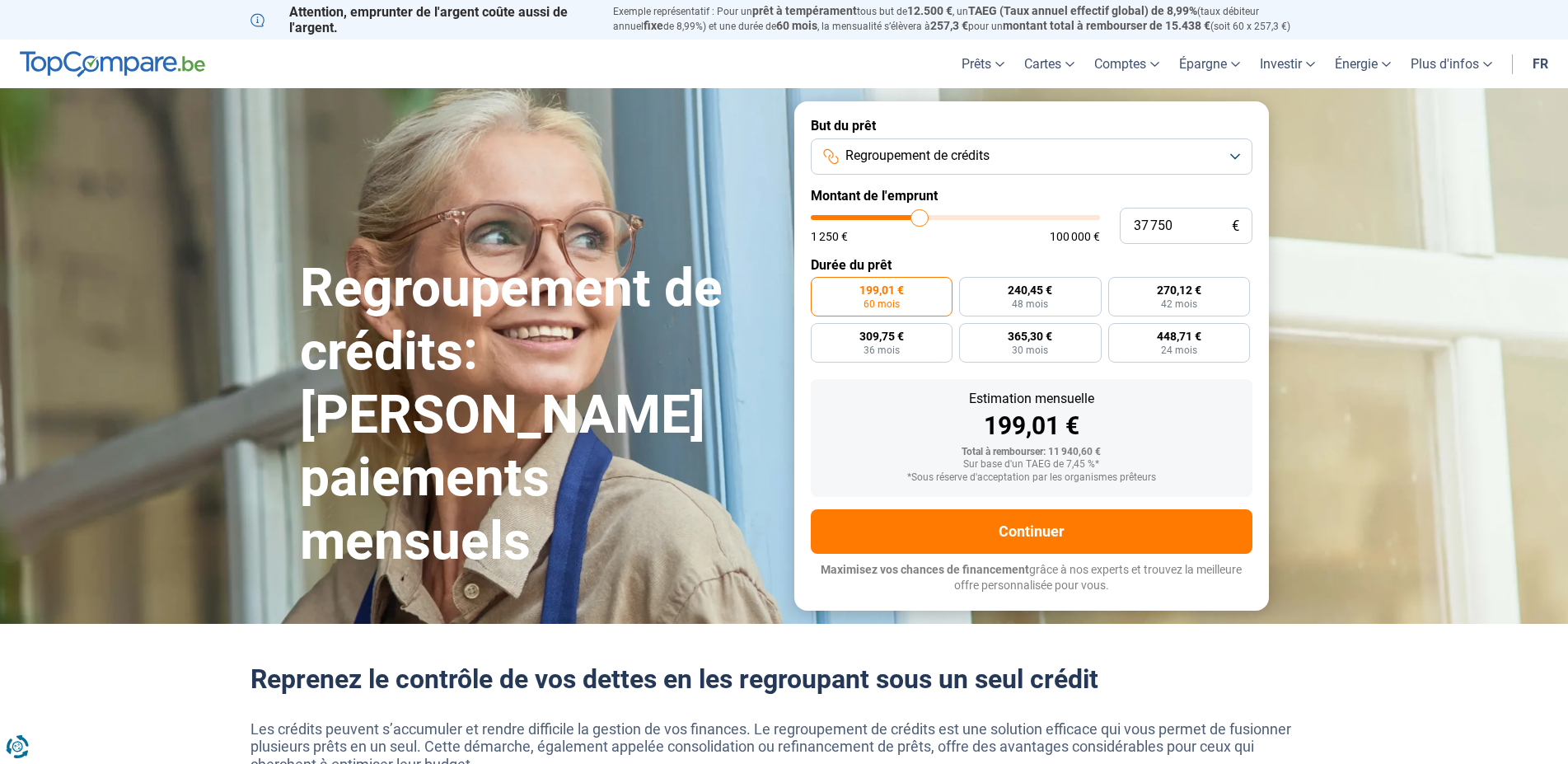
type input "37500"
type input "37 250"
type input "37250"
type input "36 750"
type input "36750"
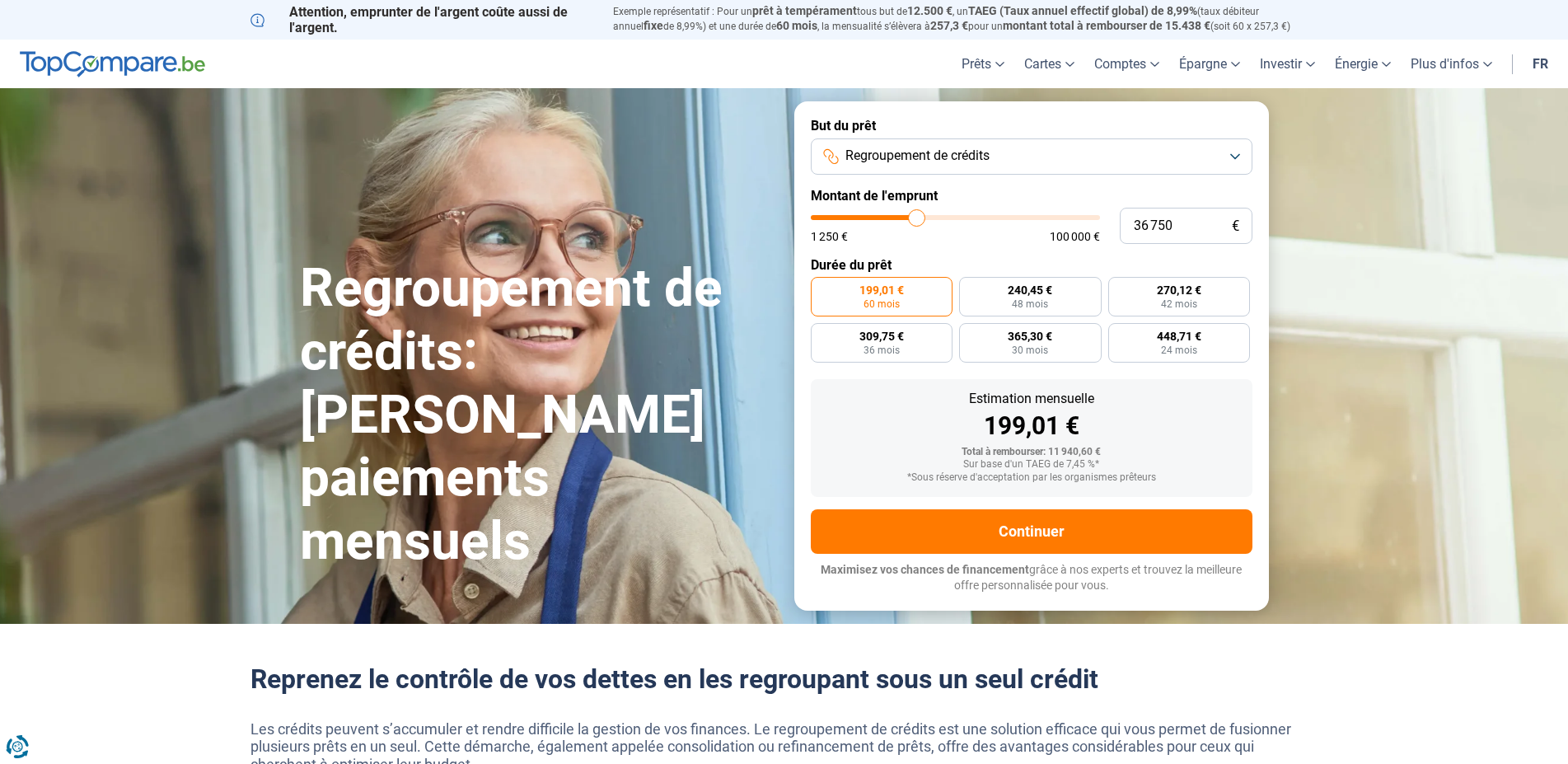
type input "36 500"
type input "36500"
type input "36 250"
type input "36250"
type input "36 000"
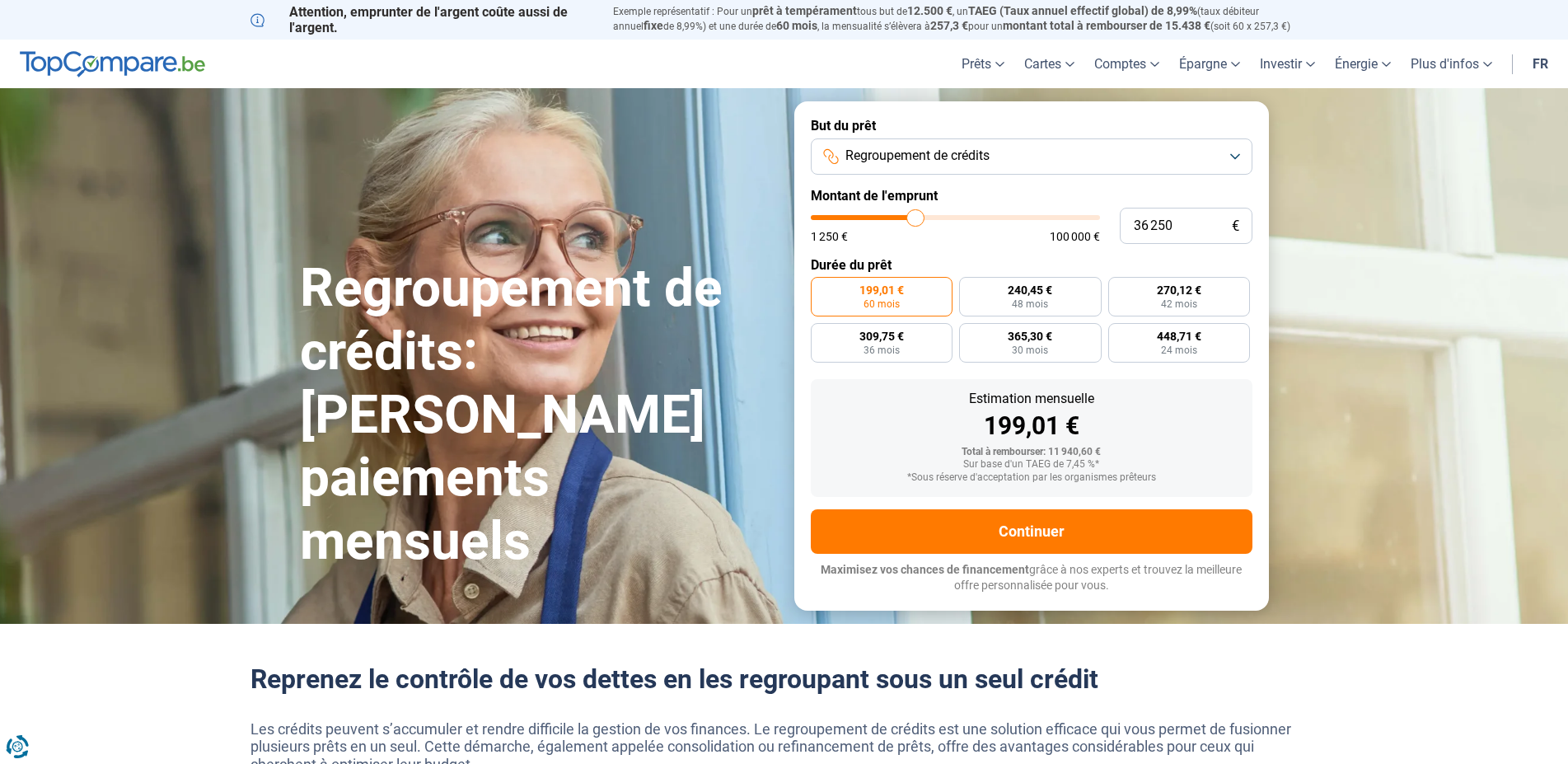
type input "36000"
type input "35 750"
type input "35750"
type input "35 250"
type input "35250"
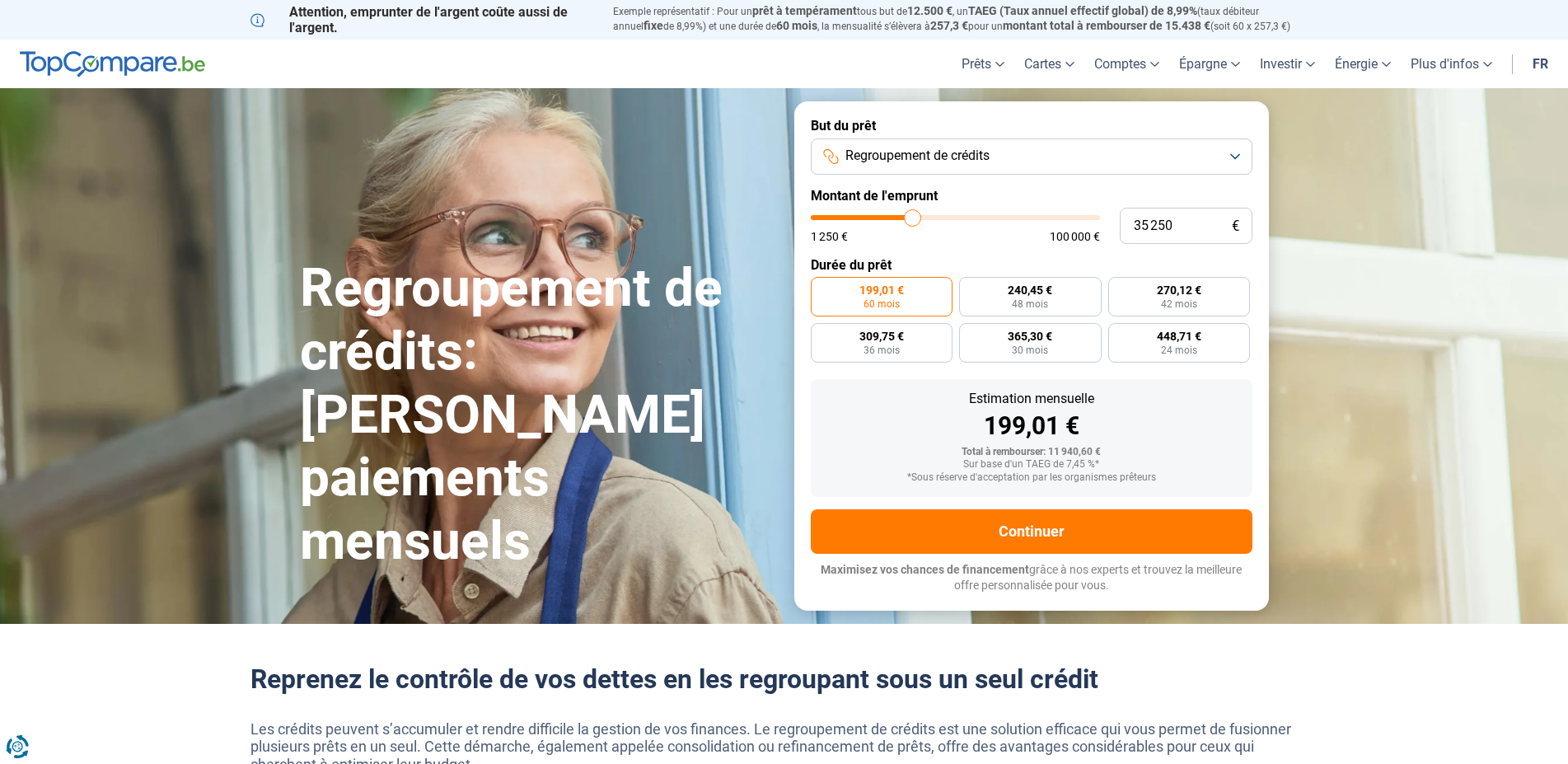
type input "35 000"
type input "35000"
type input "34 750"
type input "34750"
type input "34 500"
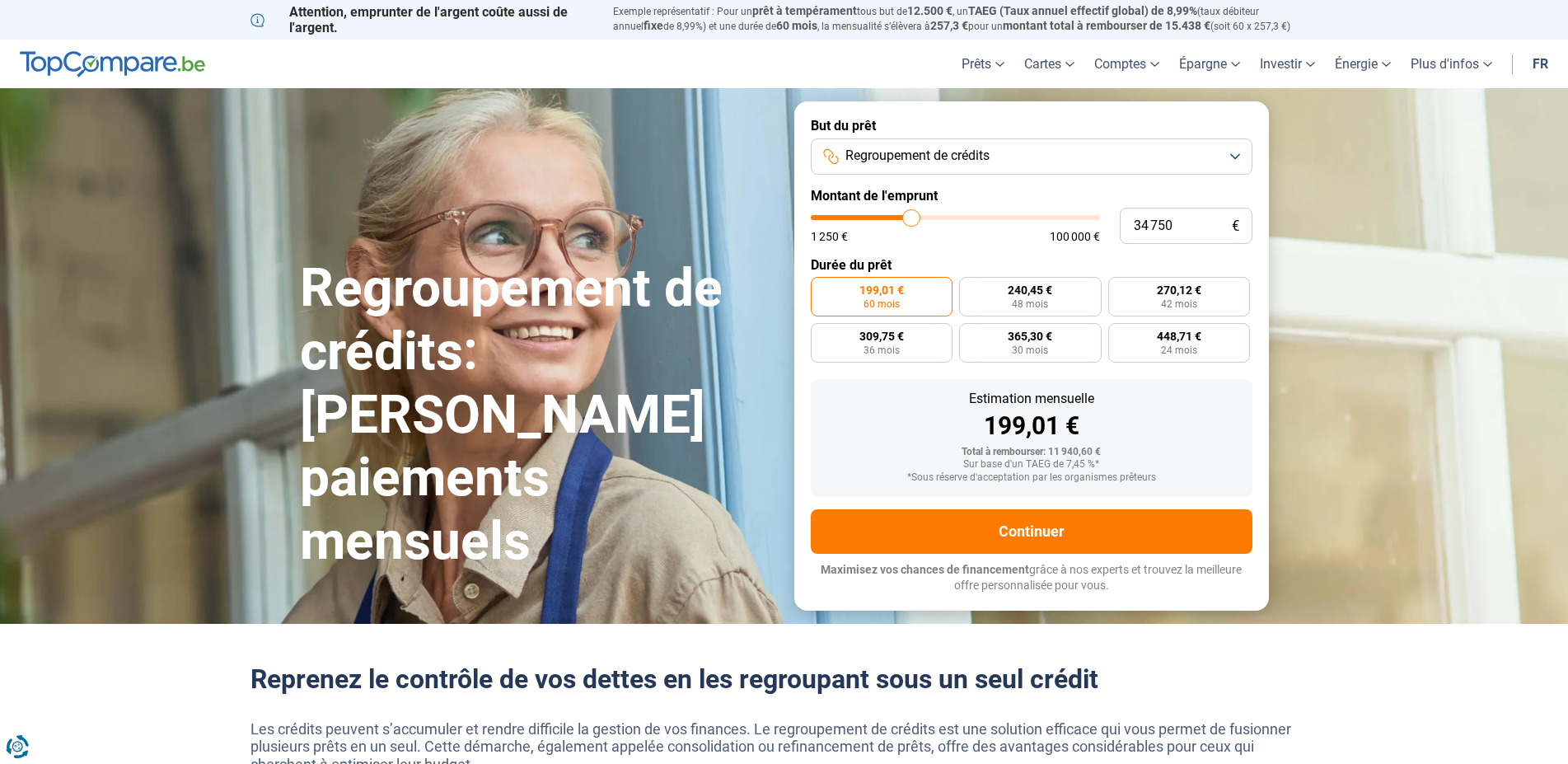
type input "34500"
type input "34 250"
type input "34250"
type input "33 750"
type input "33750"
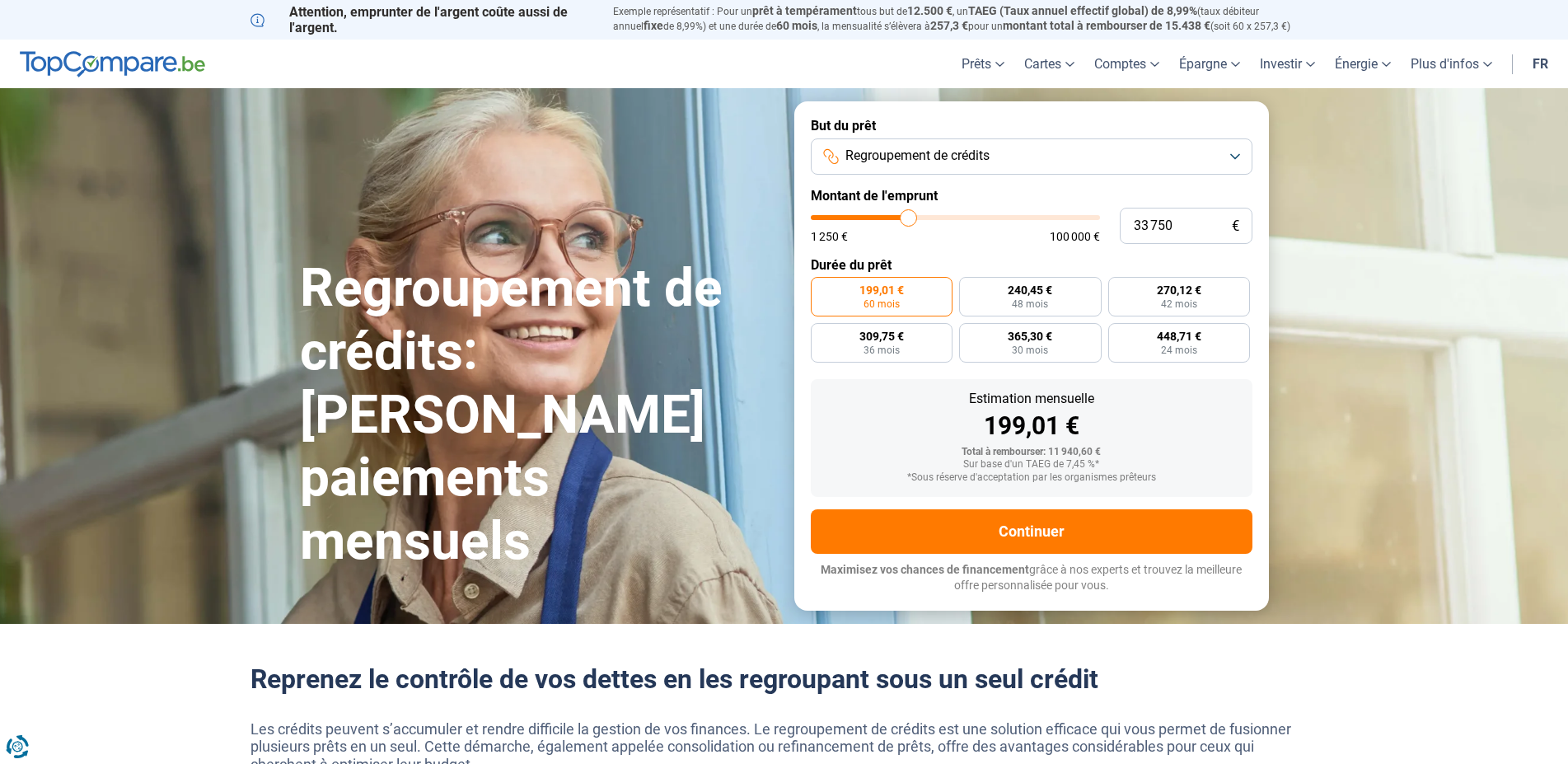
type input "33 500"
type input "33500"
type input "33 250"
type input "33250"
type input "33 000"
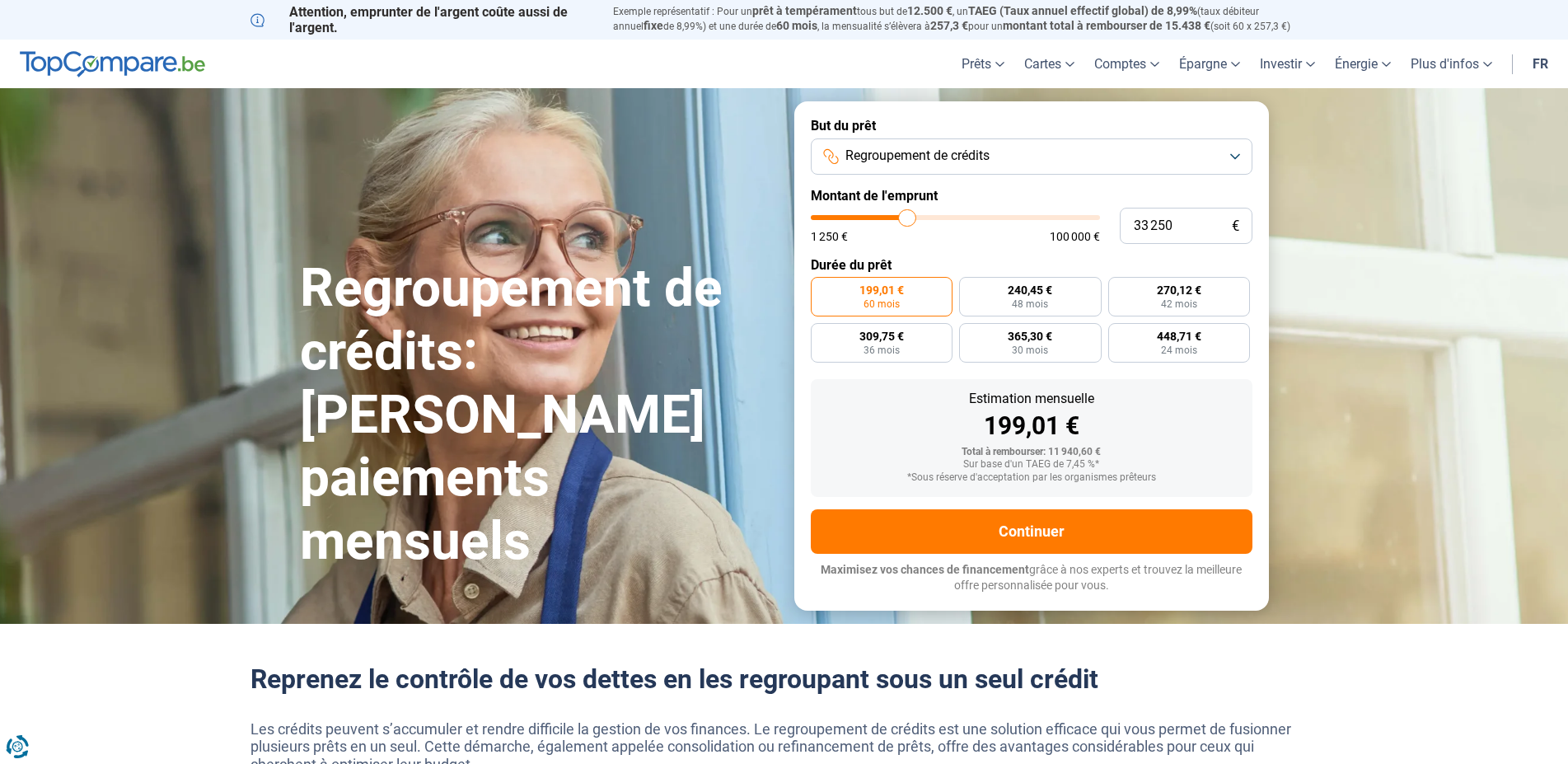
type input "33000"
type input "32 750"
type input "32750"
type input "32 250"
type input "32250"
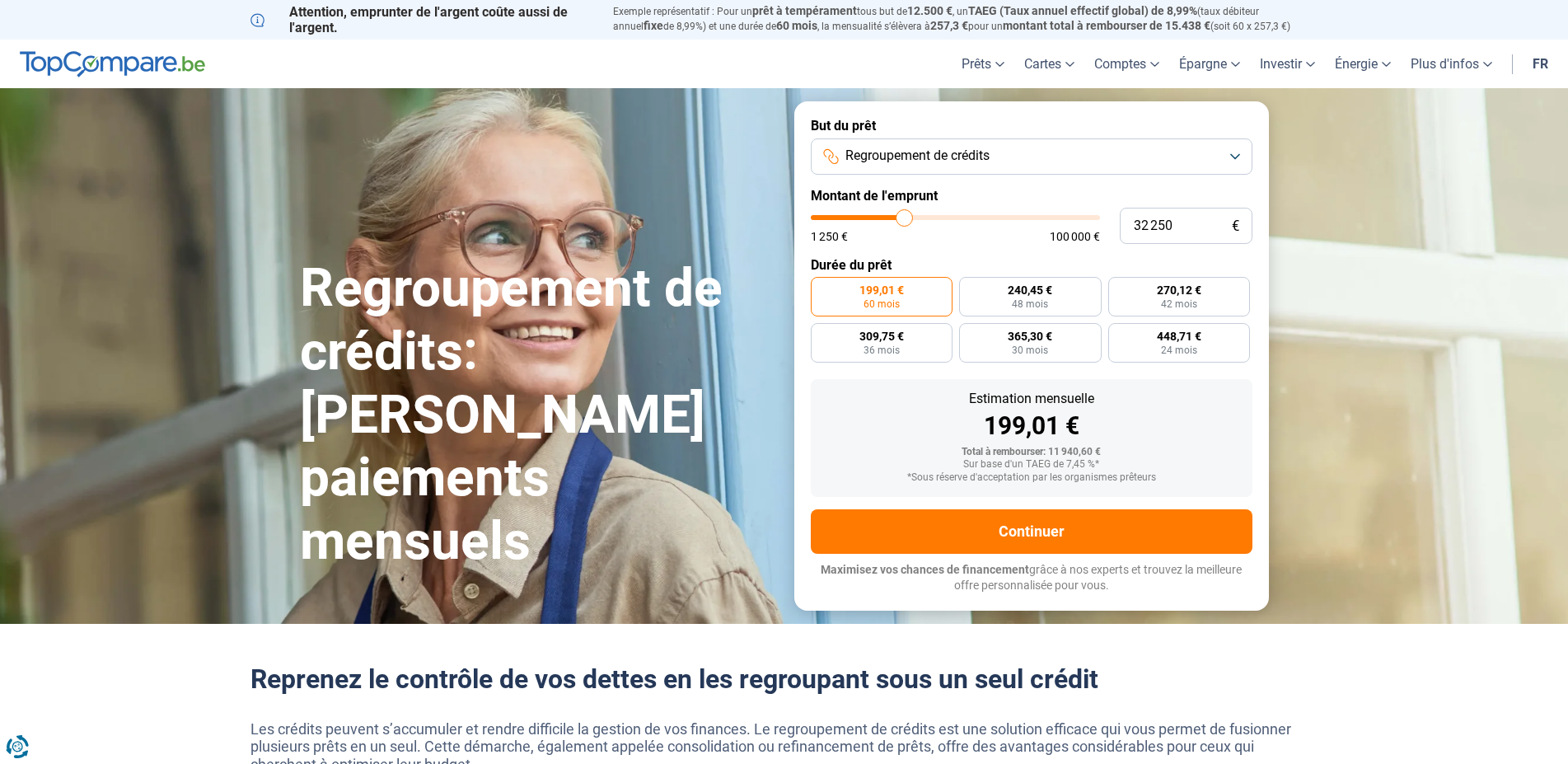
type input "32 000"
type input "32000"
type input "31 750"
type input "31750"
type input "31 500"
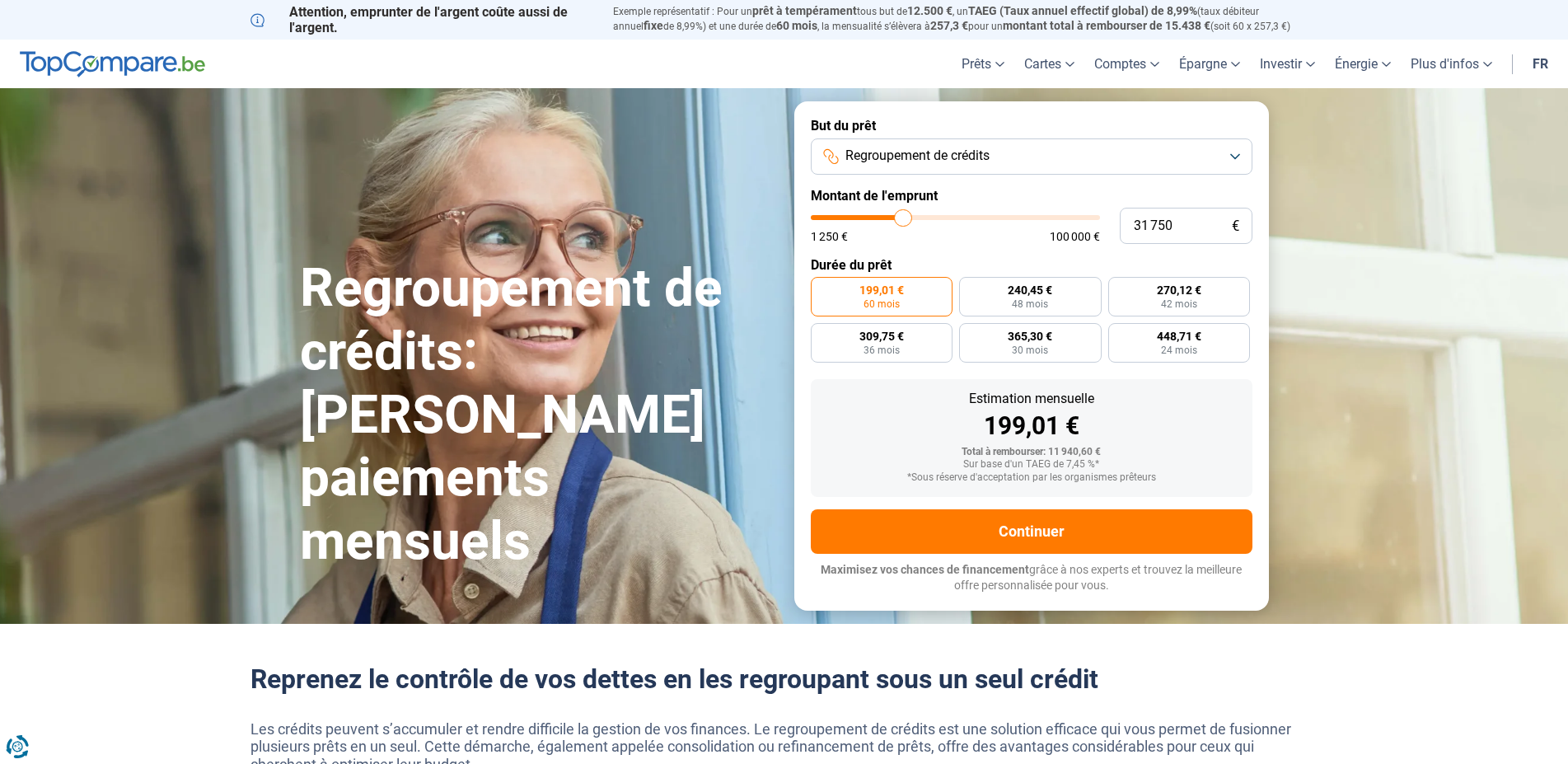
type input "31500"
type input "31 750"
type input "31750"
type input "32 000"
drag, startPoint x: 843, startPoint y: 217, endPoint x: 904, endPoint y: 219, distance: 61.0
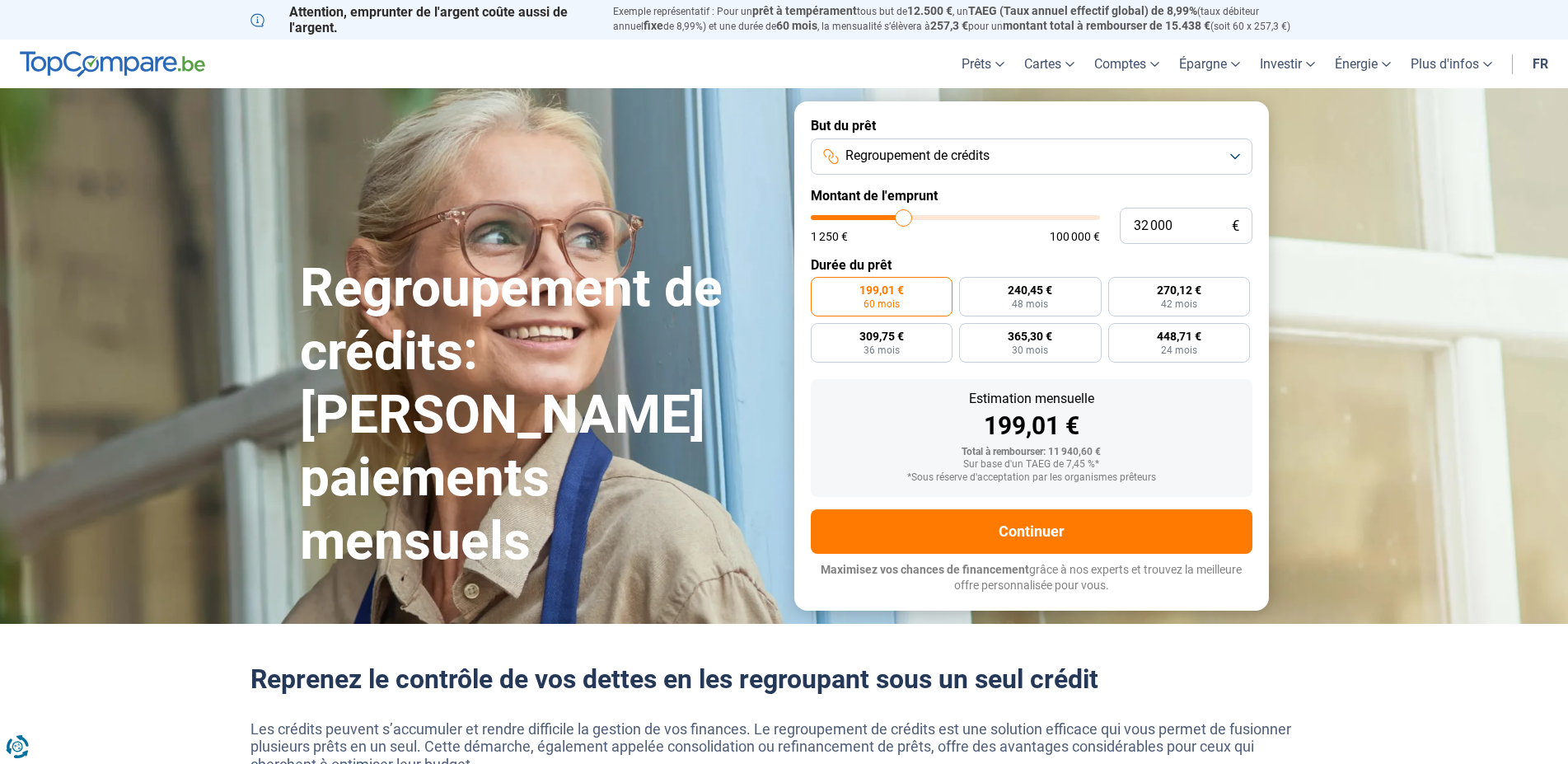
type input "32000"
click at [904, 219] on input "range" at bounding box center [956, 218] width 289 height 5
radio input "false"
click at [928, 291] on span "439,58 €" at bounding box center [941, 290] width 45 height 12
click at [910, 287] on input "439,58 € 96 mois" at bounding box center [904, 282] width 11 height 11
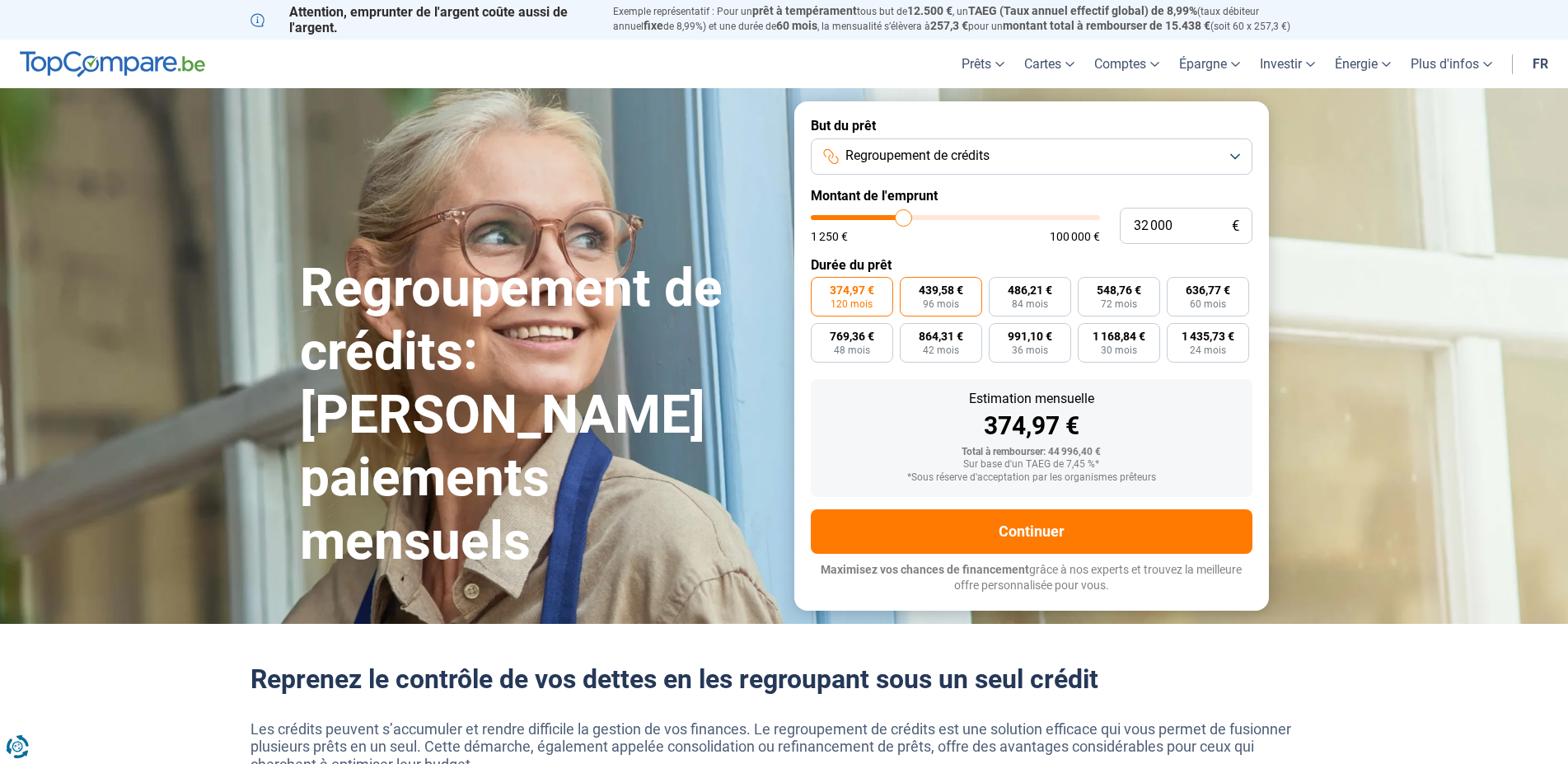
radio input "true"
type input "32 250"
type input "32250"
type input "32 000"
type input "32000"
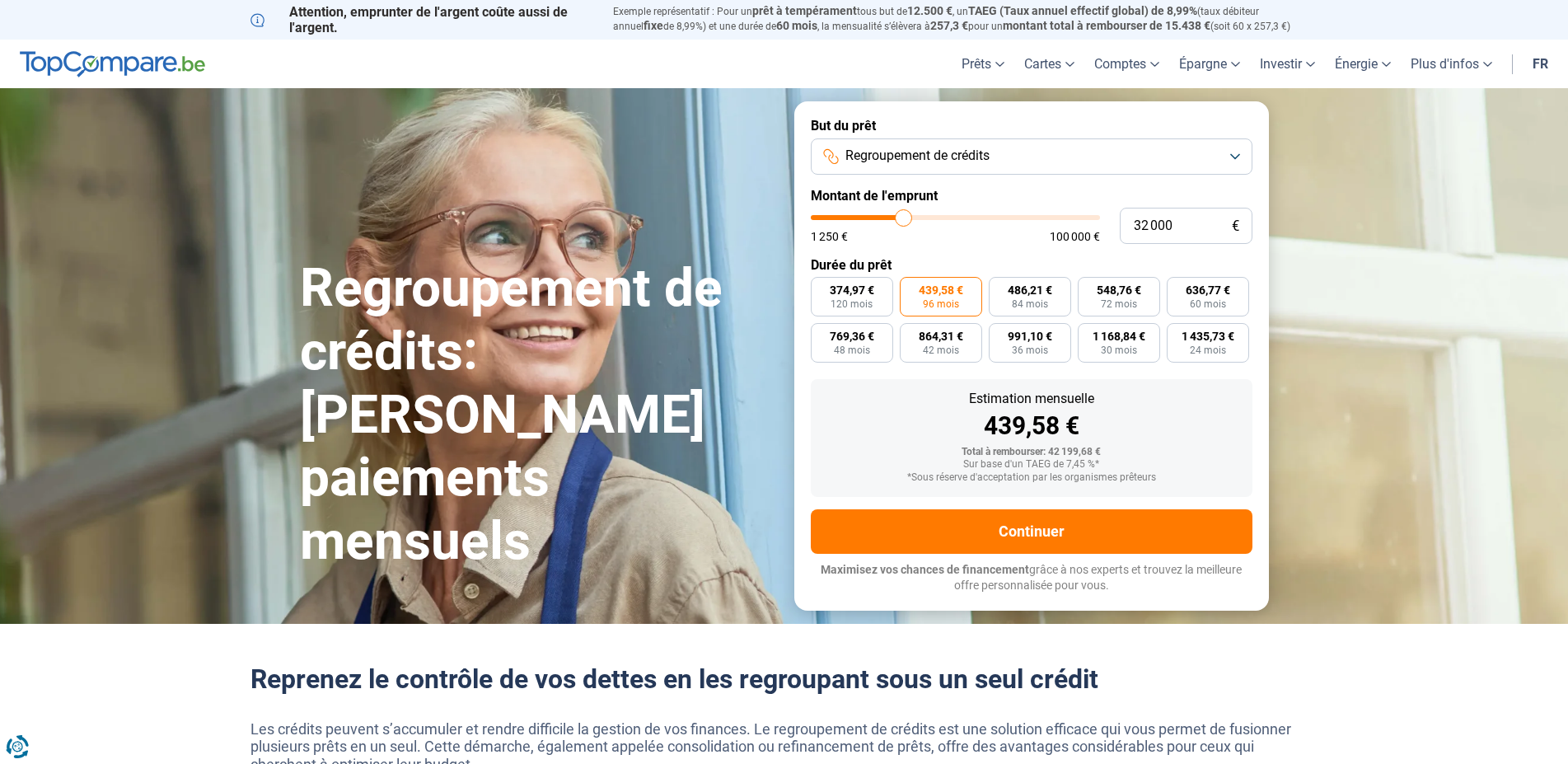
type input "31 750"
type input "31750"
type input "31 500"
type input "31500"
type input "31 250"
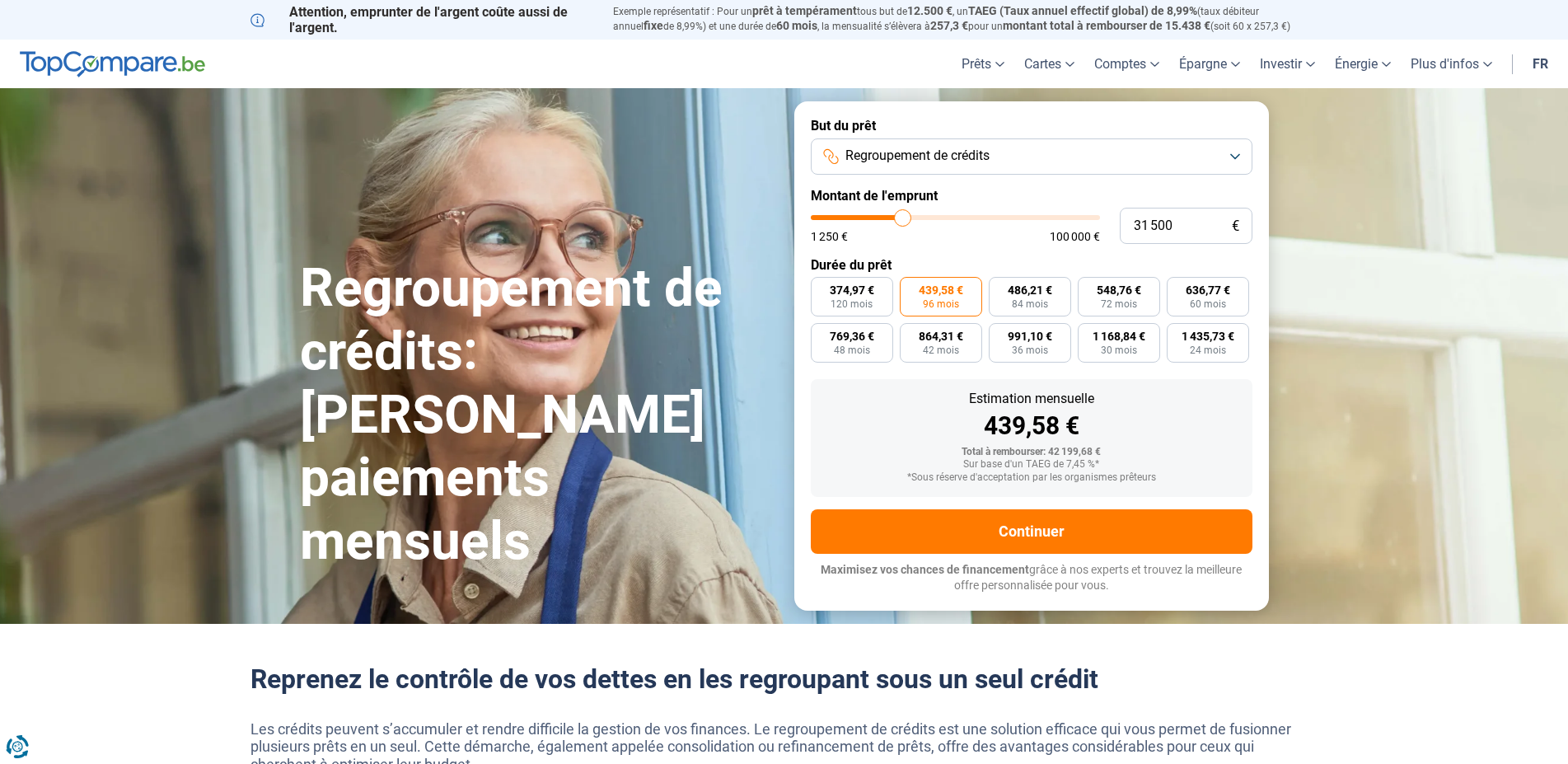
type input "31250"
type input "30 750"
type input "30750"
type input "30 500"
type input "30500"
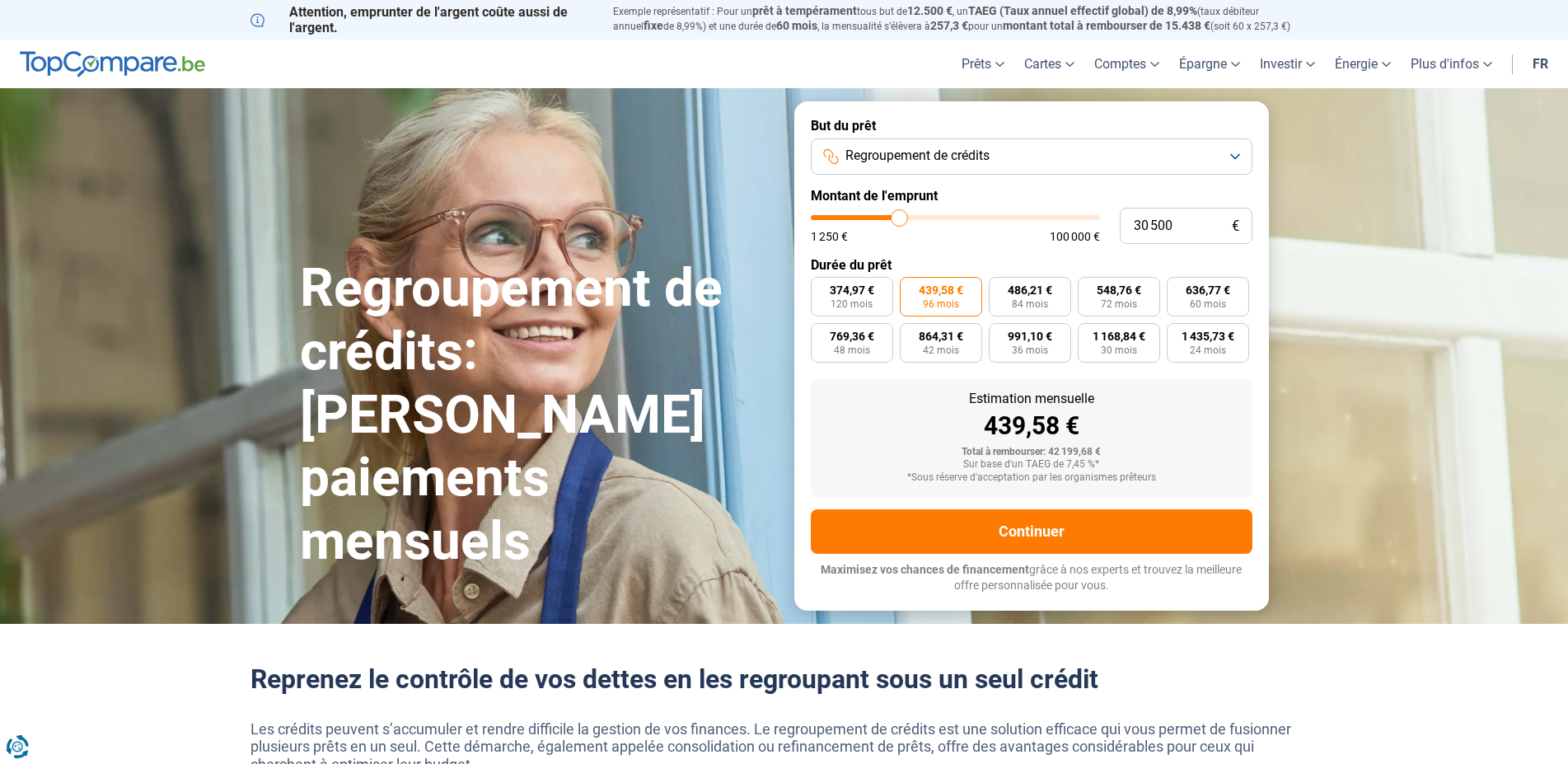
type input "30 250"
type input "30250"
type input "30 000"
type input "29750"
click at [897, 220] on input "range" at bounding box center [956, 218] width 289 height 5
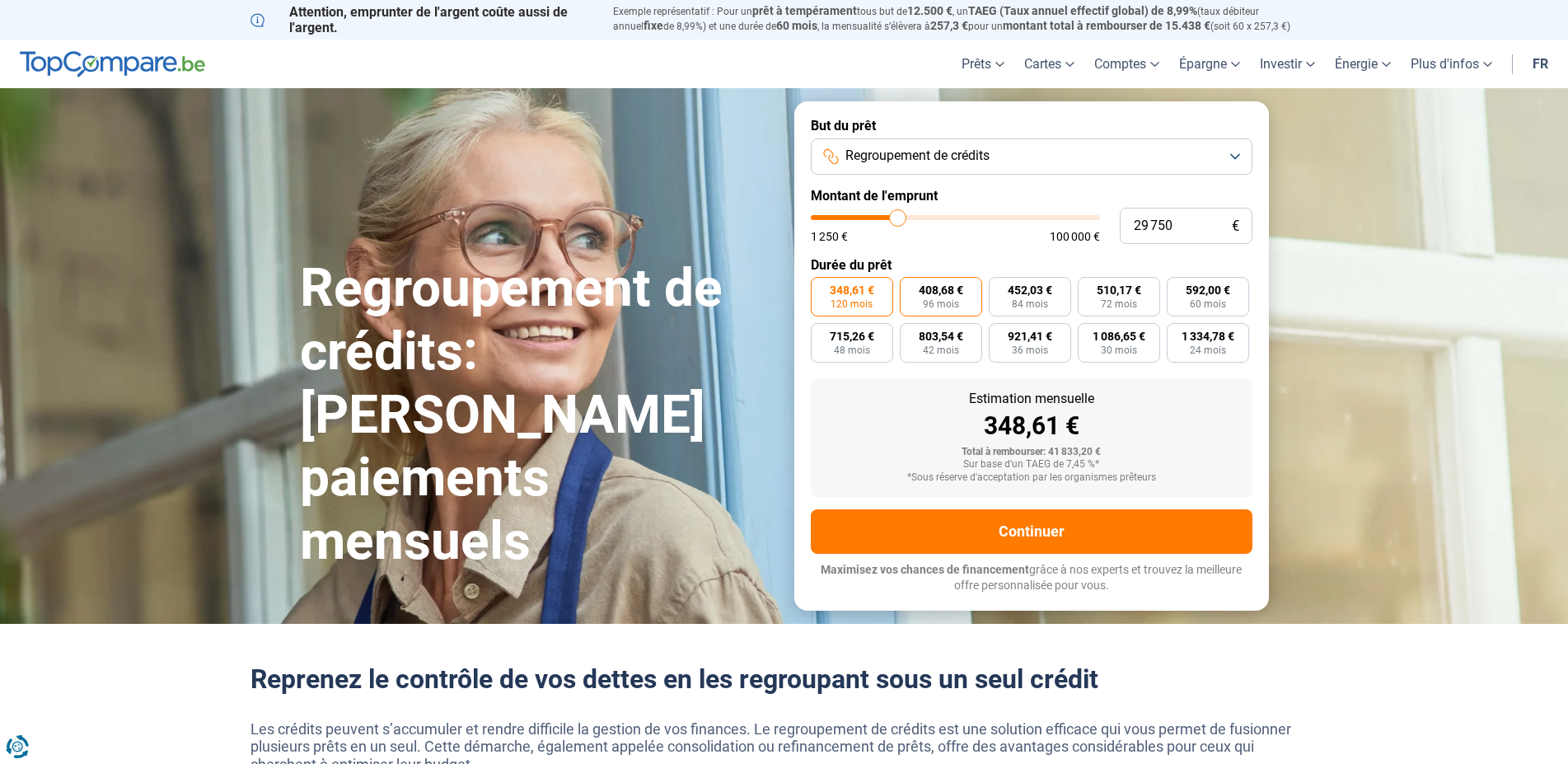
click at [936, 294] on span "408,68 €" at bounding box center [941, 290] width 45 height 12
click at [910, 287] on input "408,68 € 96 mois" at bounding box center [904, 282] width 11 height 11
